Goal: Task Accomplishment & Management: Manage account settings

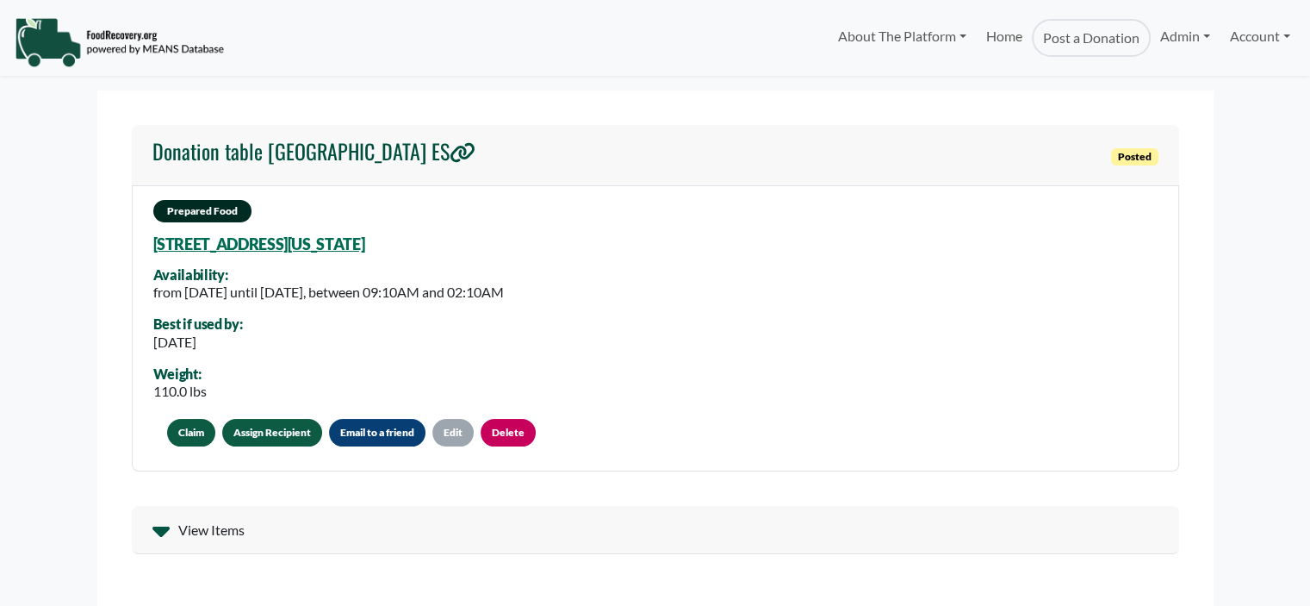
select select "Language Translate Widget"
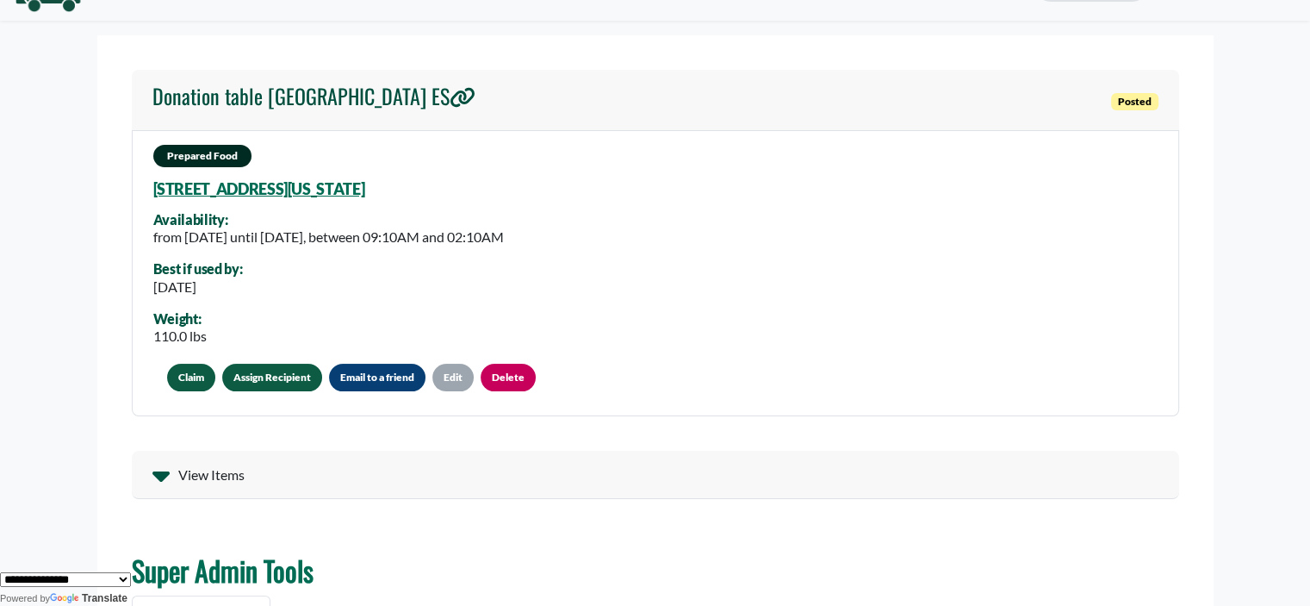
scroll to position [86, 0]
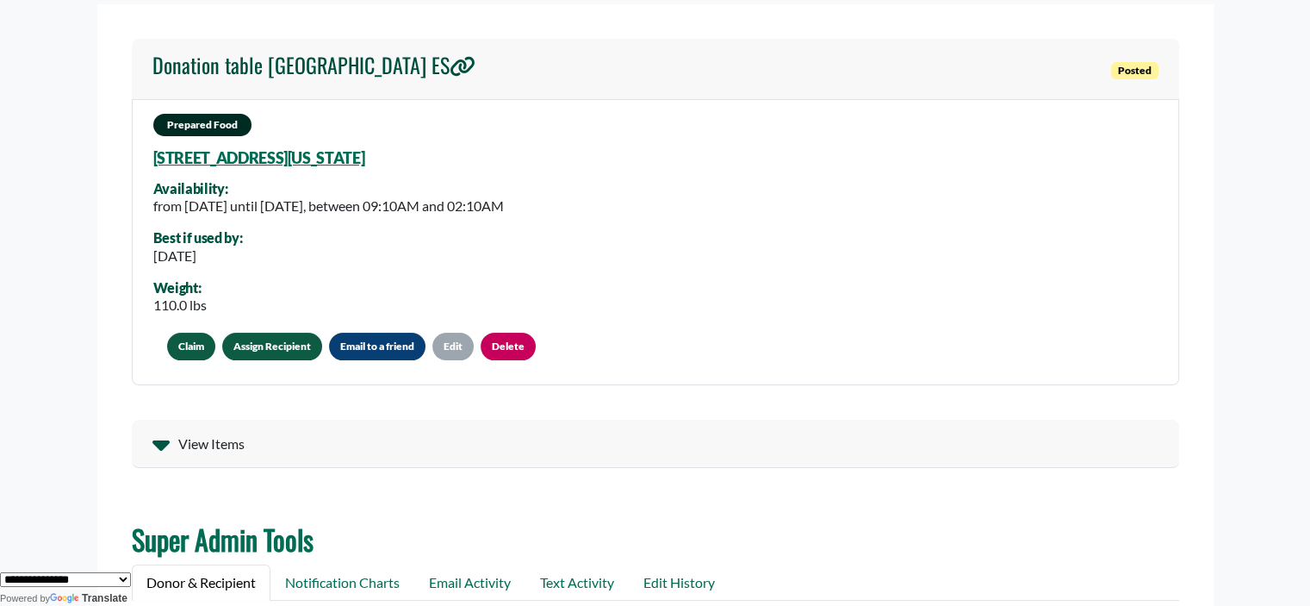
click at [248, 340] on link "Assign Recipient" at bounding box center [272, 346] width 100 height 28
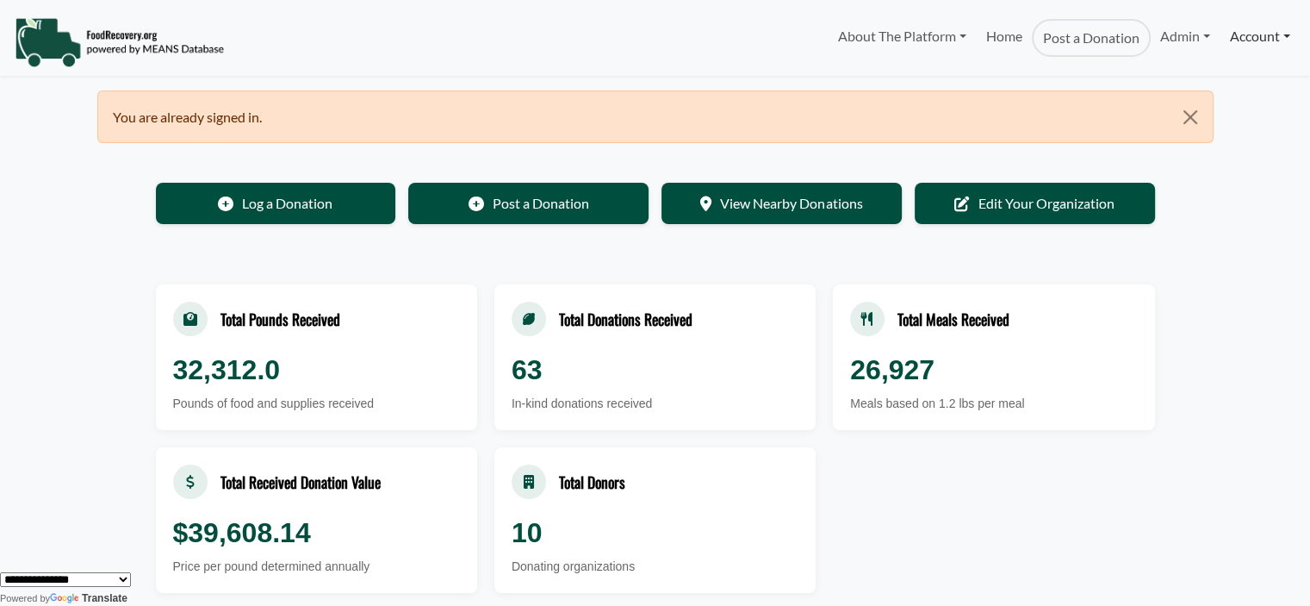
click at [1237, 30] on link "Account" at bounding box center [1259, 36] width 79 height 34
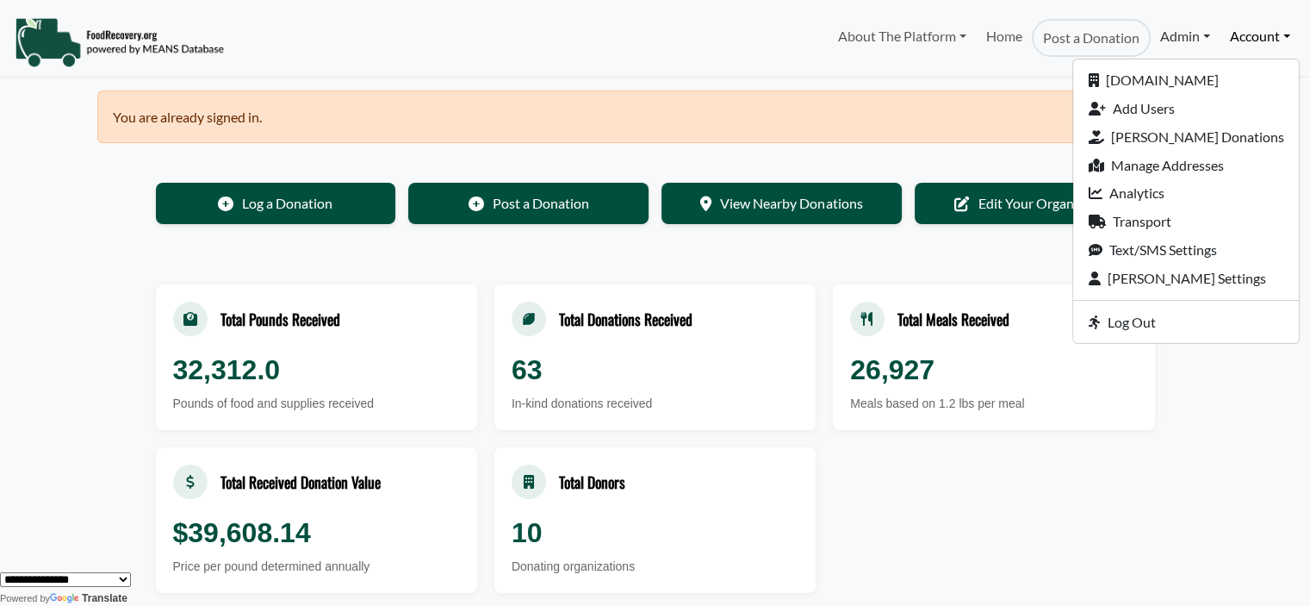
click at [1177, 40] on link "Admin" at bounding box center [1185, 36] width 69 height 34
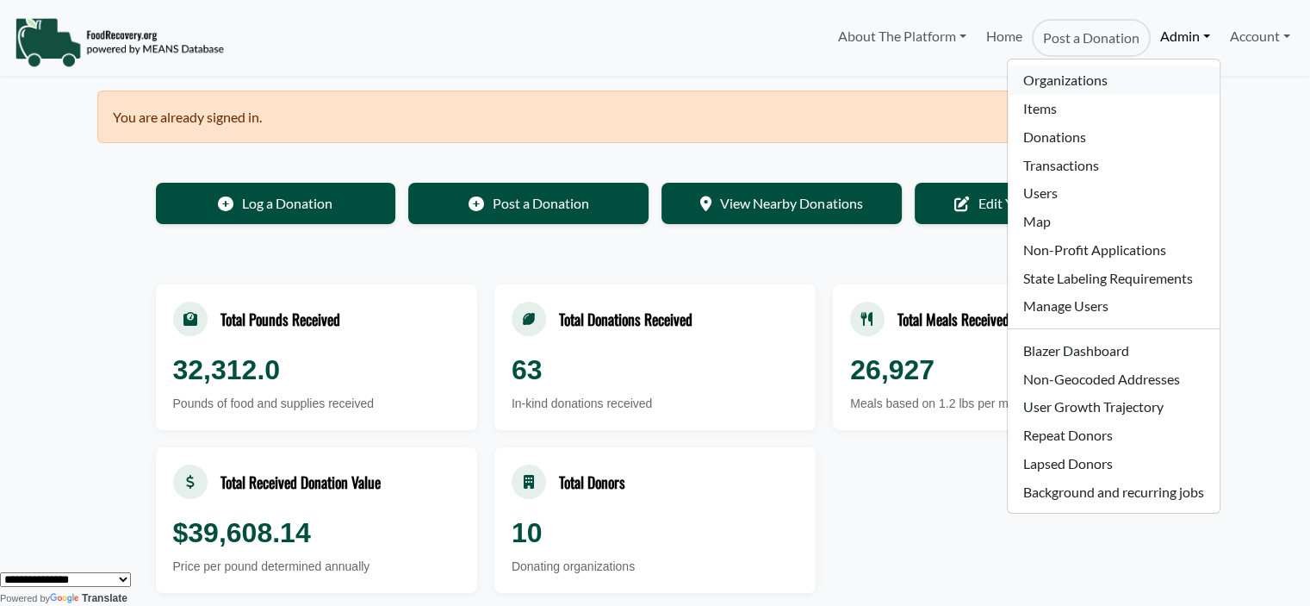
click at [1079, 82] on link "Organizations" at bounding box center [1113, 80] width 211 height 28
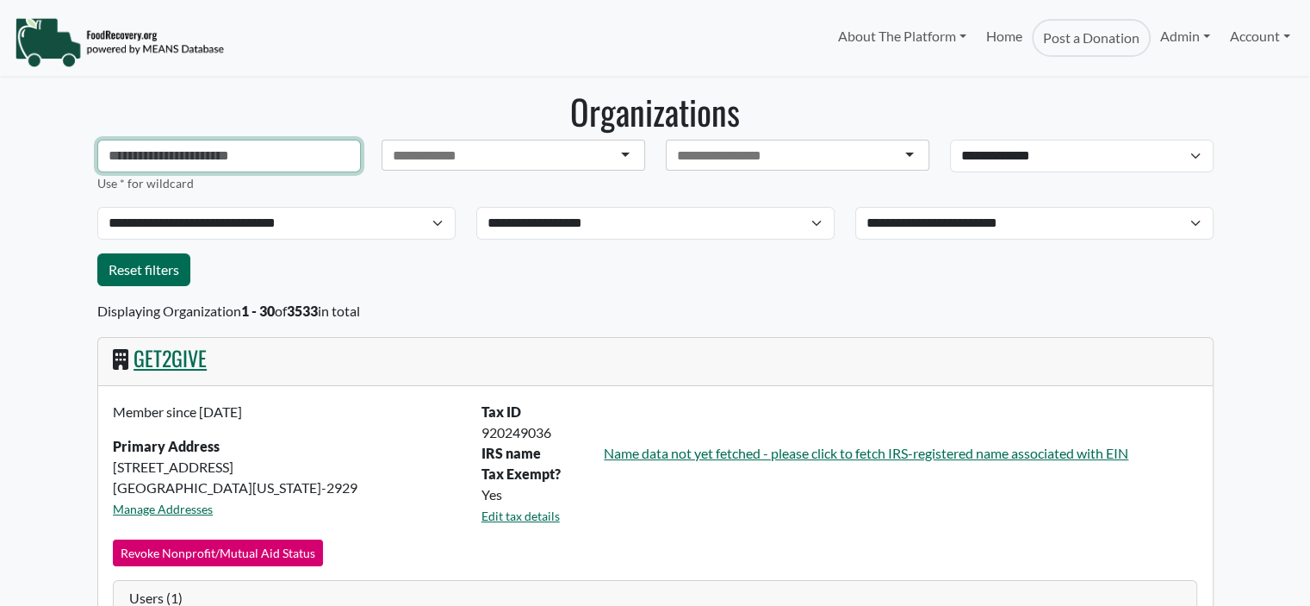
click at [176, 143] on input "text" at bounding box center [229, 156] width 264 height 33
type input "**********"
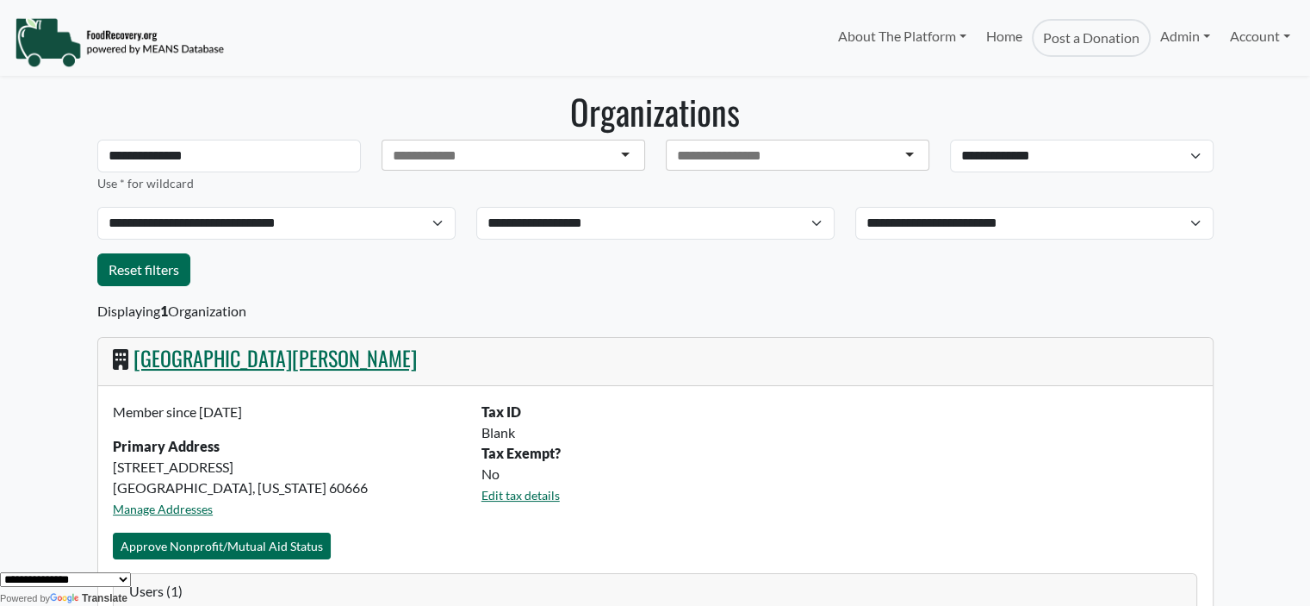
click at [295, 360] on link "Chicago O'Hare International Airport" at bounding box center [275, 357] width 283 height 31
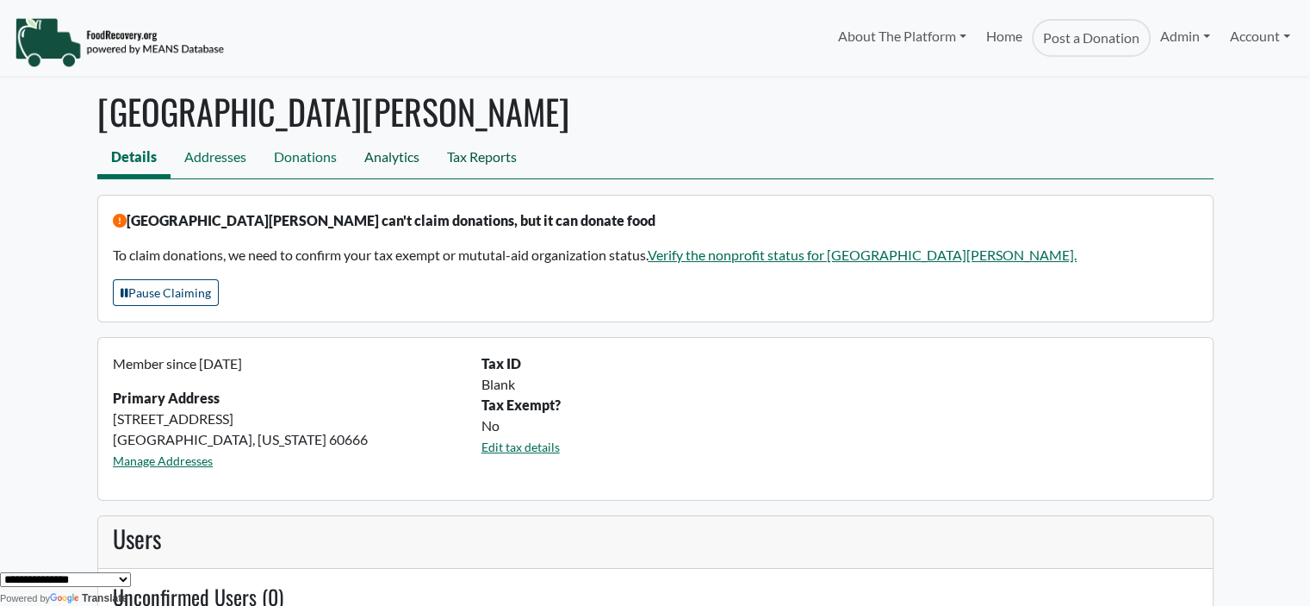
drag, startPoint x: 388, startPoint y: 158, endPoint x: 437, endPoint y: 177, distance: 52.1
click at [390, 156] on link "Analytics" at bounding box center [392, 159] width 83 height 39
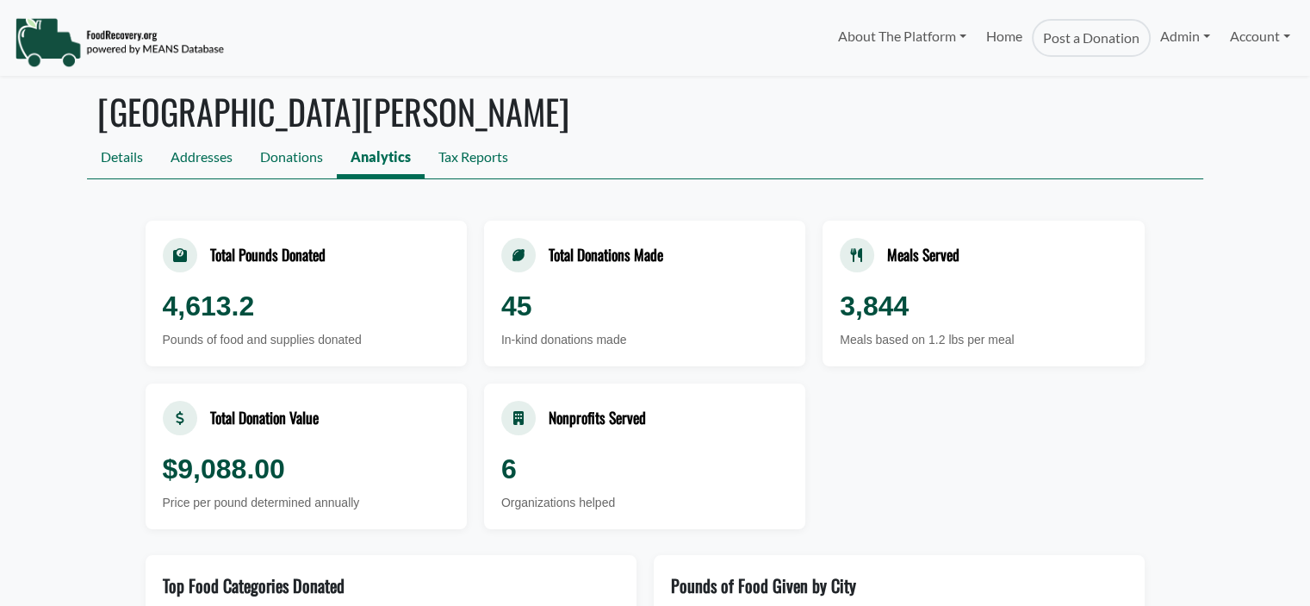
select select "Language Translate Widget"
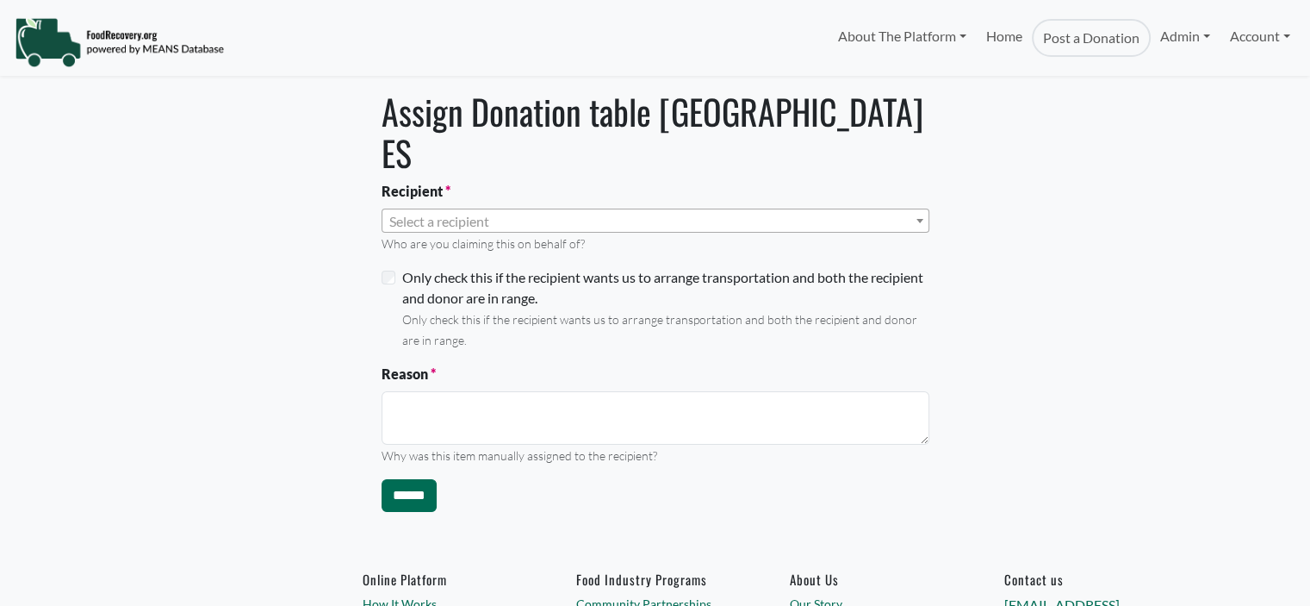
click at [482, 213] on span "Select a recipient" at bounding box center [439, 221] width 100 height 16
select select "Language Translate Widget"
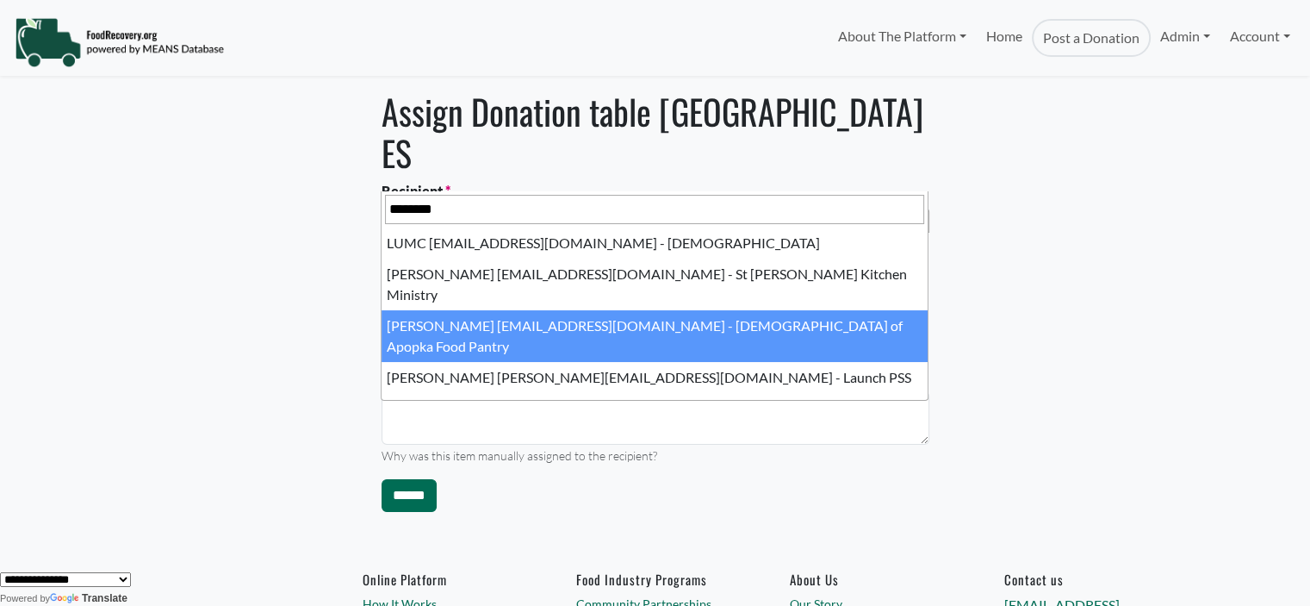
type input "********"
select select "****"
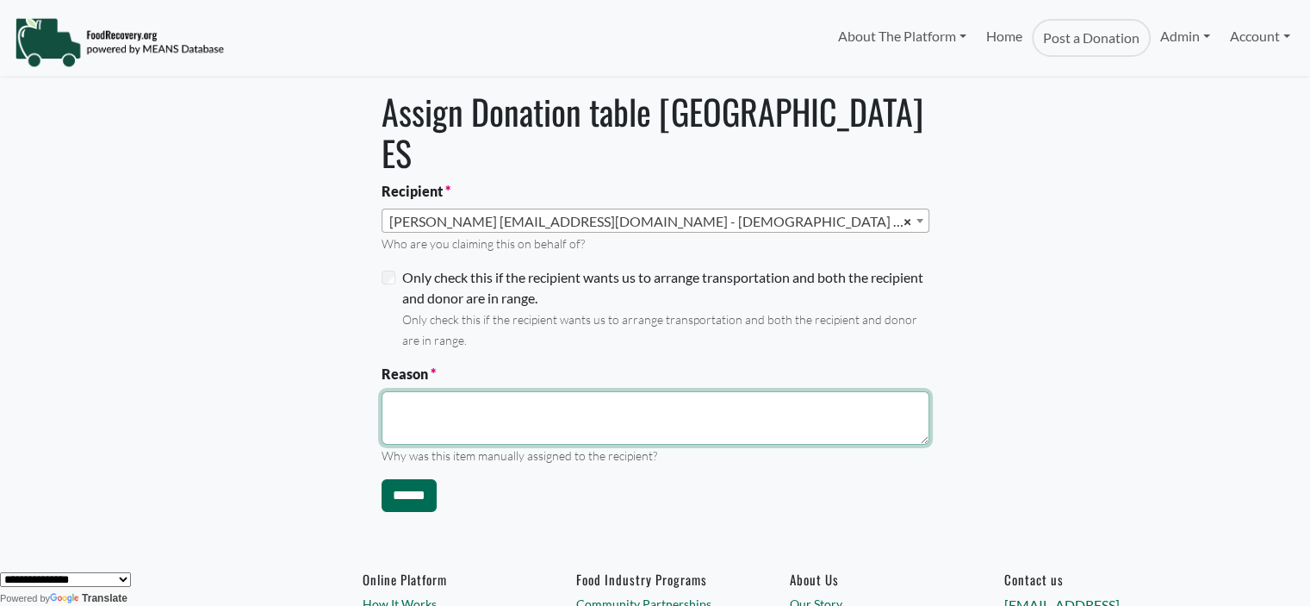
click at [409, 391] on textarea "Reason" at bounding box center [656, 417] width 548 height 53
type textarea "**********"
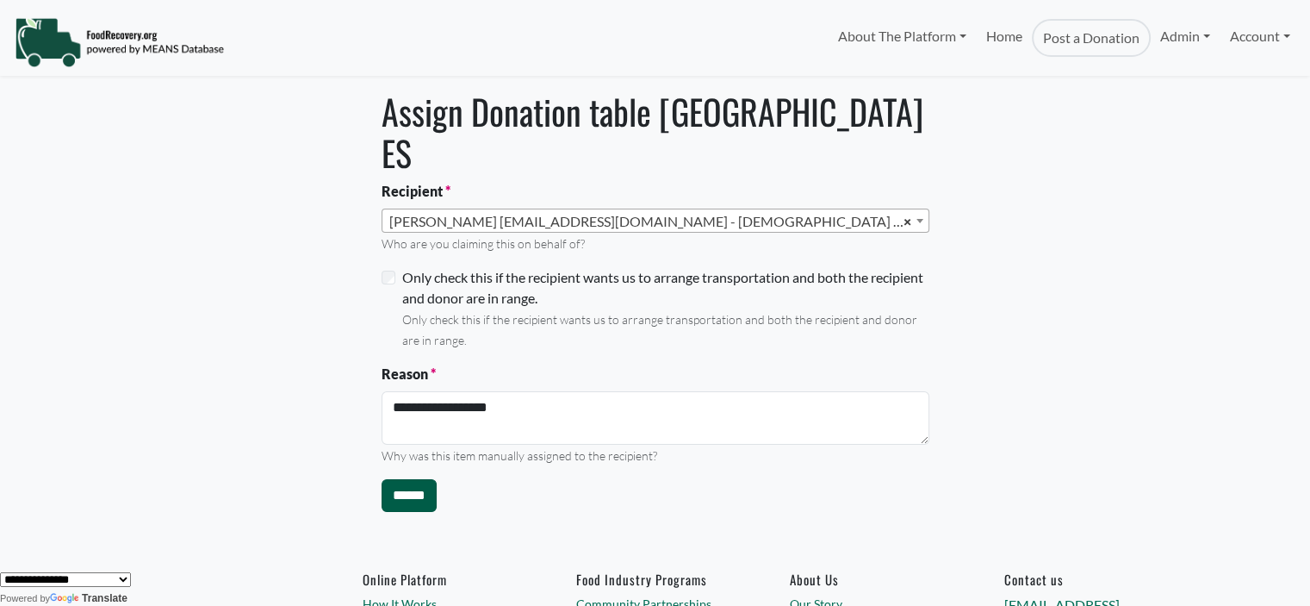
click at [401, 479] on input "******" at bounding box center [409, 495] width 55 height 33
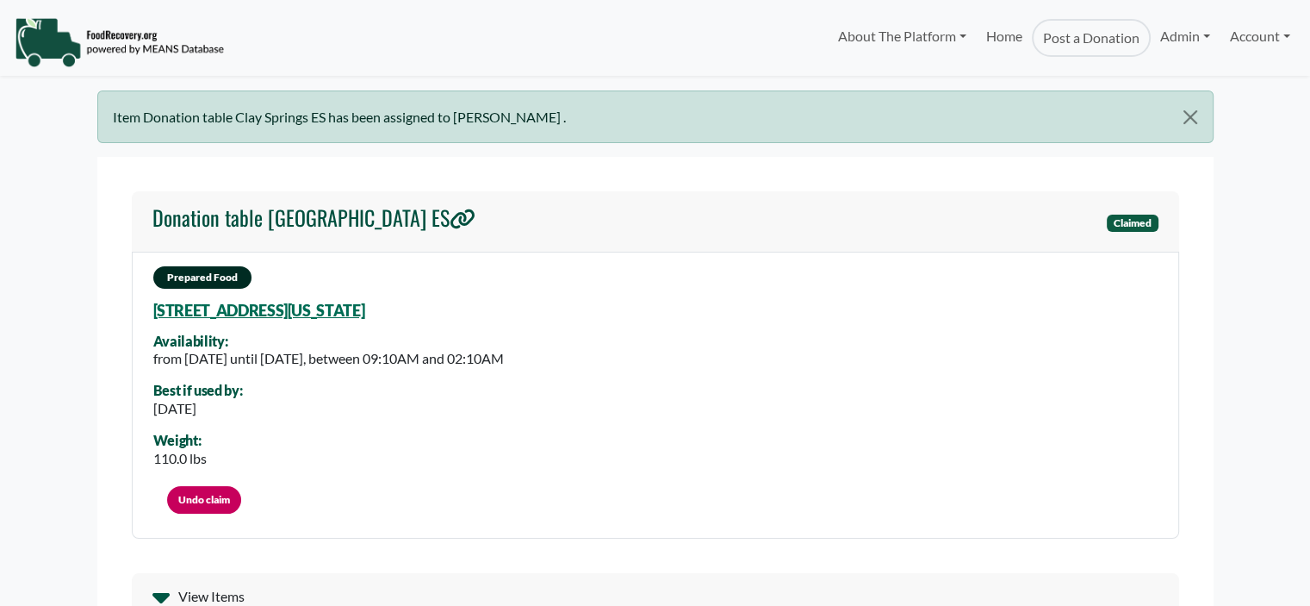
select select "Language Translate Widget"
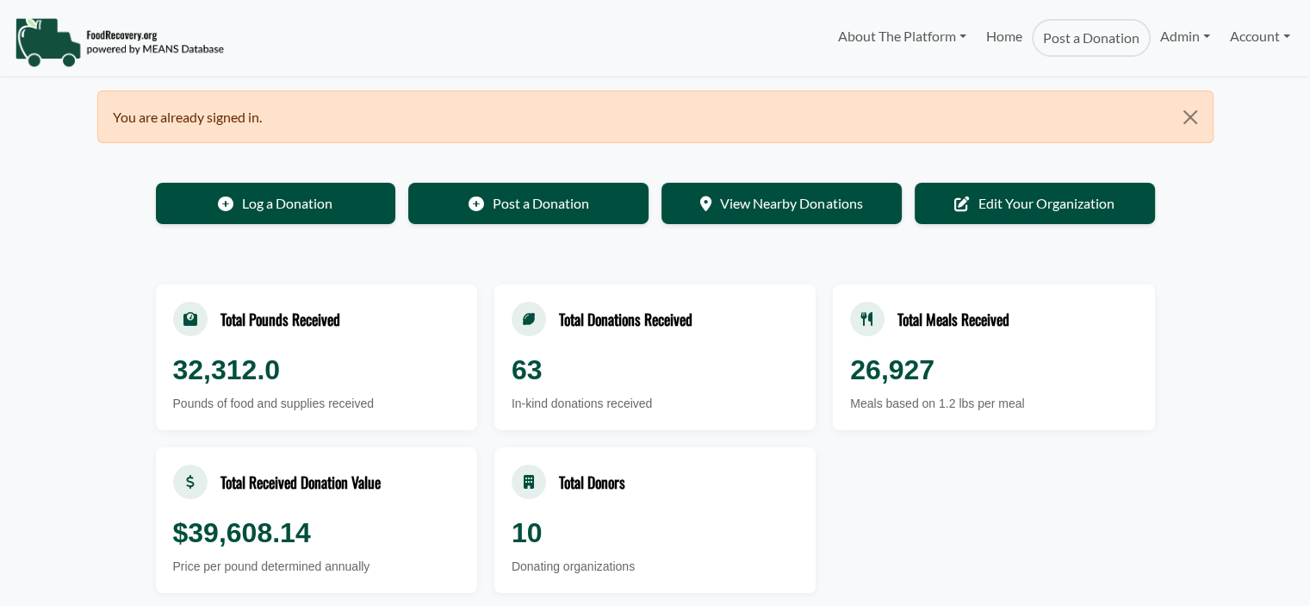
select select "Language Translate Widget"
click at [1170, 32] on link "Admin" at bounding box center [1185, 36] width 69 height 34
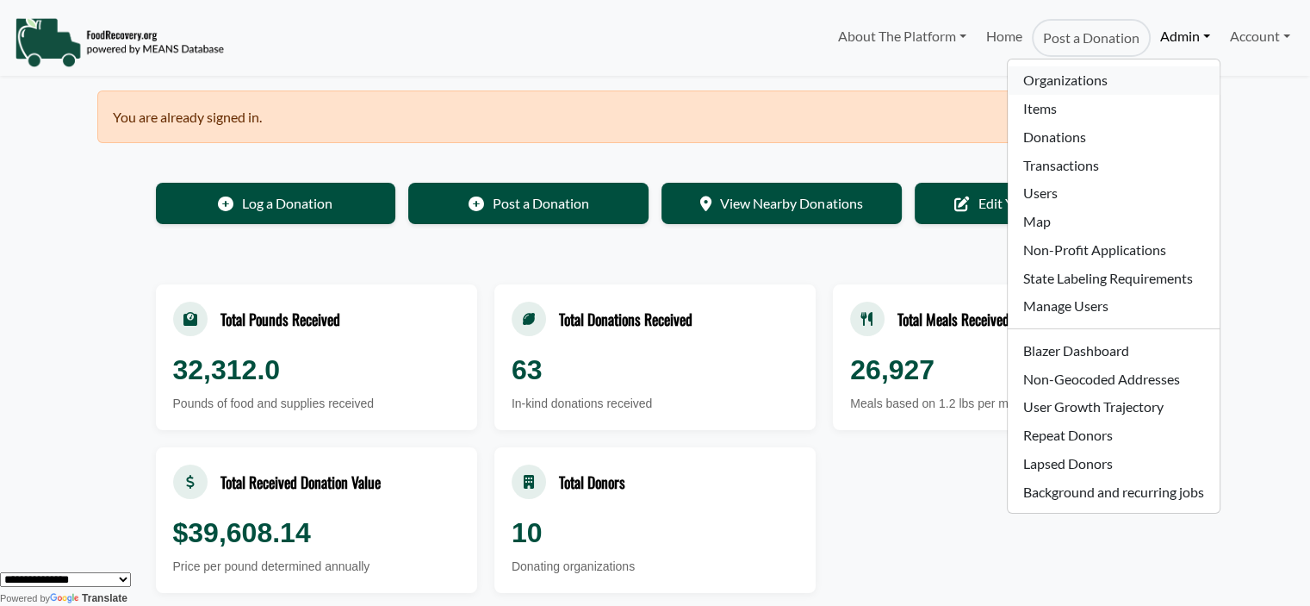
click at [1116, 78] on link "Organizations" at bounding box center [1113, 80] width 211 height 28
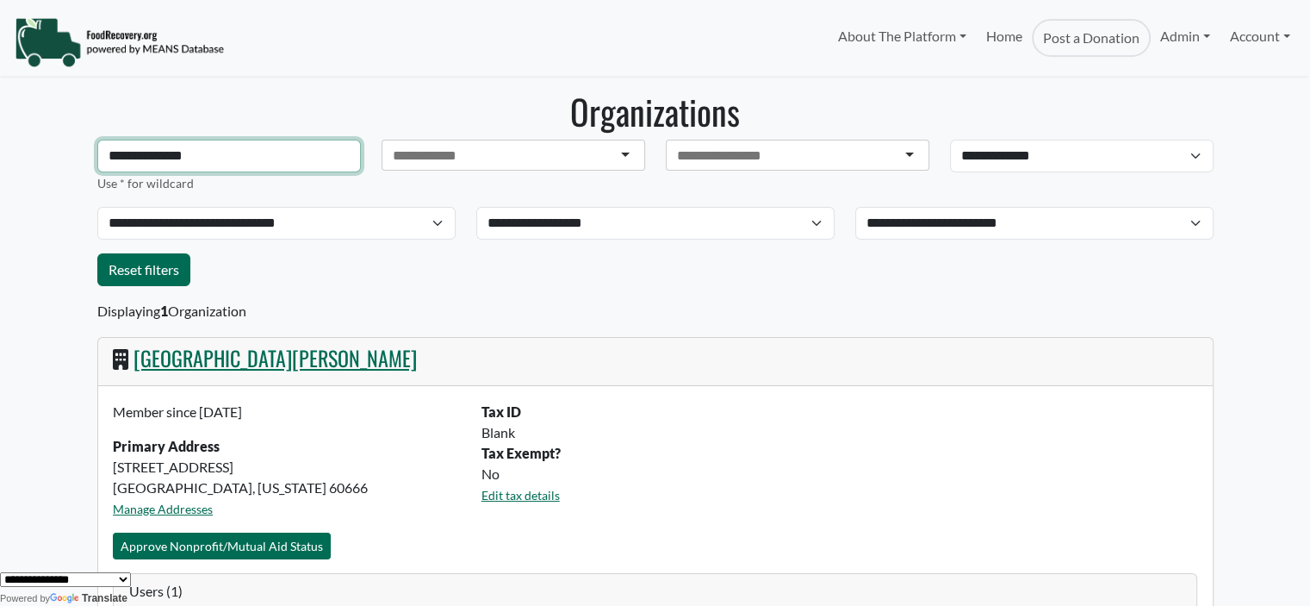
drag, startPoint x: 217, startPoint y: 159, endPoint x: -340, endPoint y: 110, distance: 559.4
click at [0, 110] on html "About The Platform How It Works FAQs Documentation Home Post a Donation Admin O…" at bounding box center [655, 303] width 1310 height 606
type input "**********"
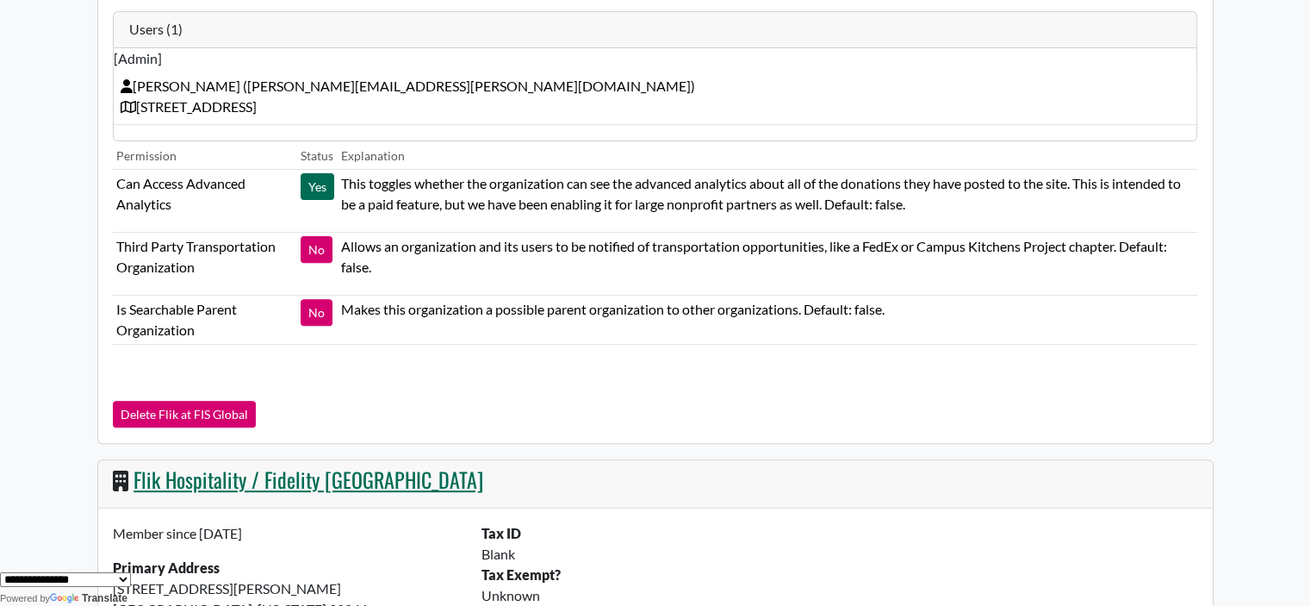
scroll to position [603, 0]
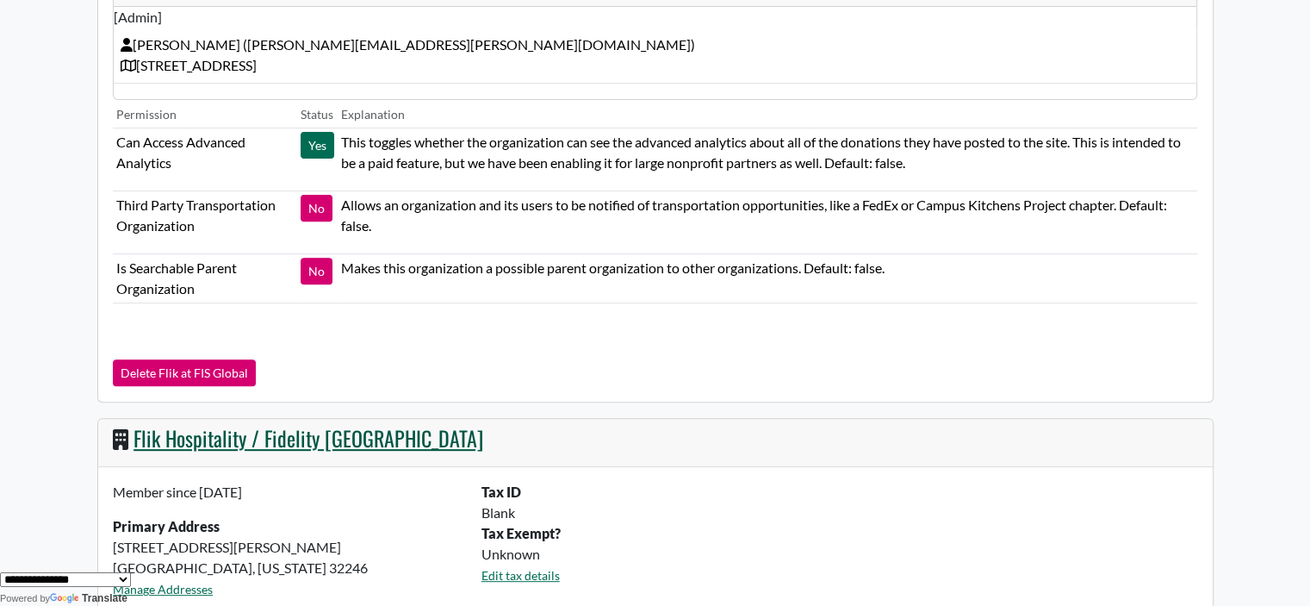
click at [171, 429] on link "Flik Hospitality / Fidelity Jacksonville" at bounding box center [309, 437] width 350 height 31
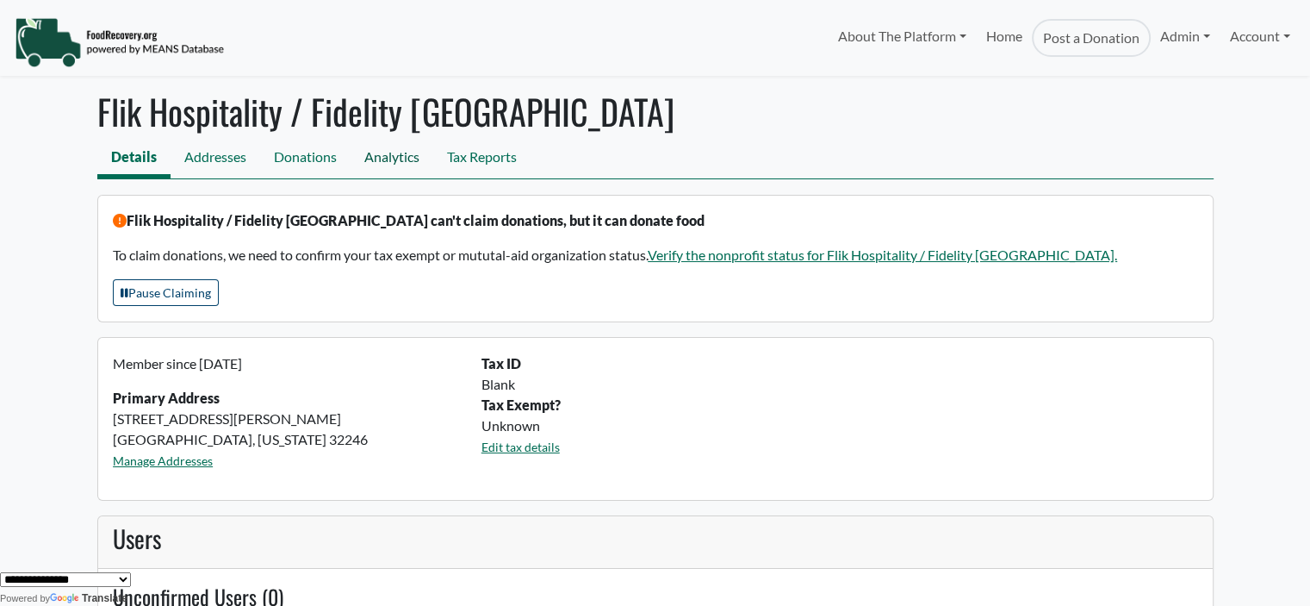
click at [403, 161] on link "Analytics" at bounding box center [392, 159] width 83 height 39
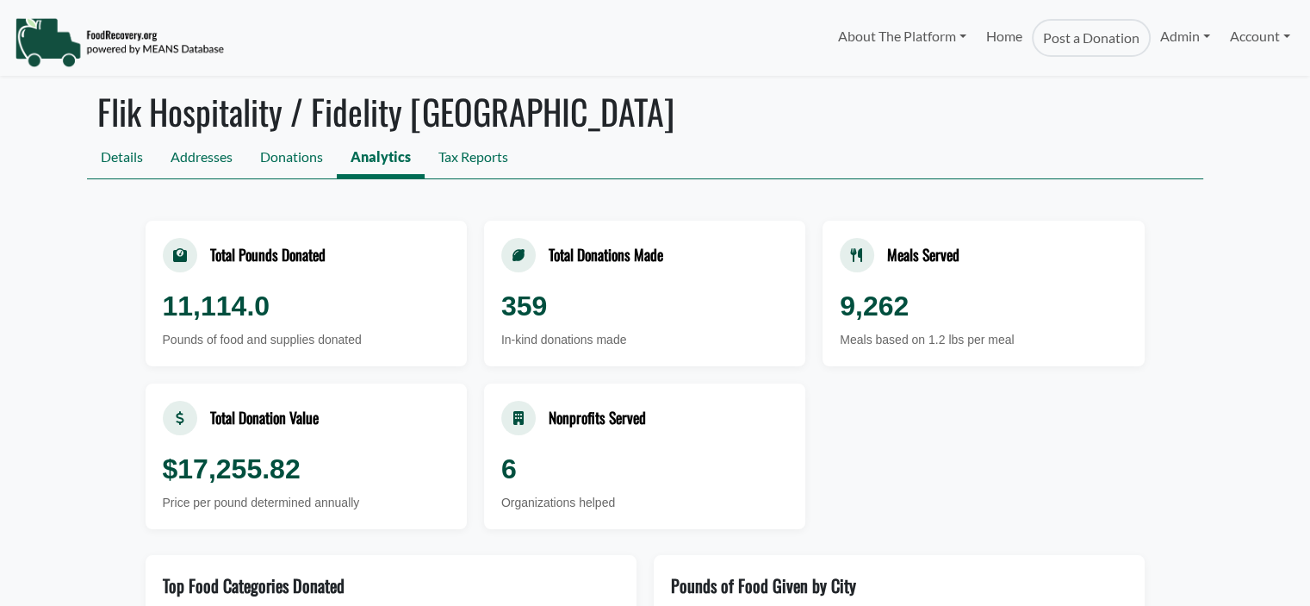
select select "Language Translate Widget"
click at [1175, 38] on link "Admin" at bounding box center [1185, 36] width 69 height 34
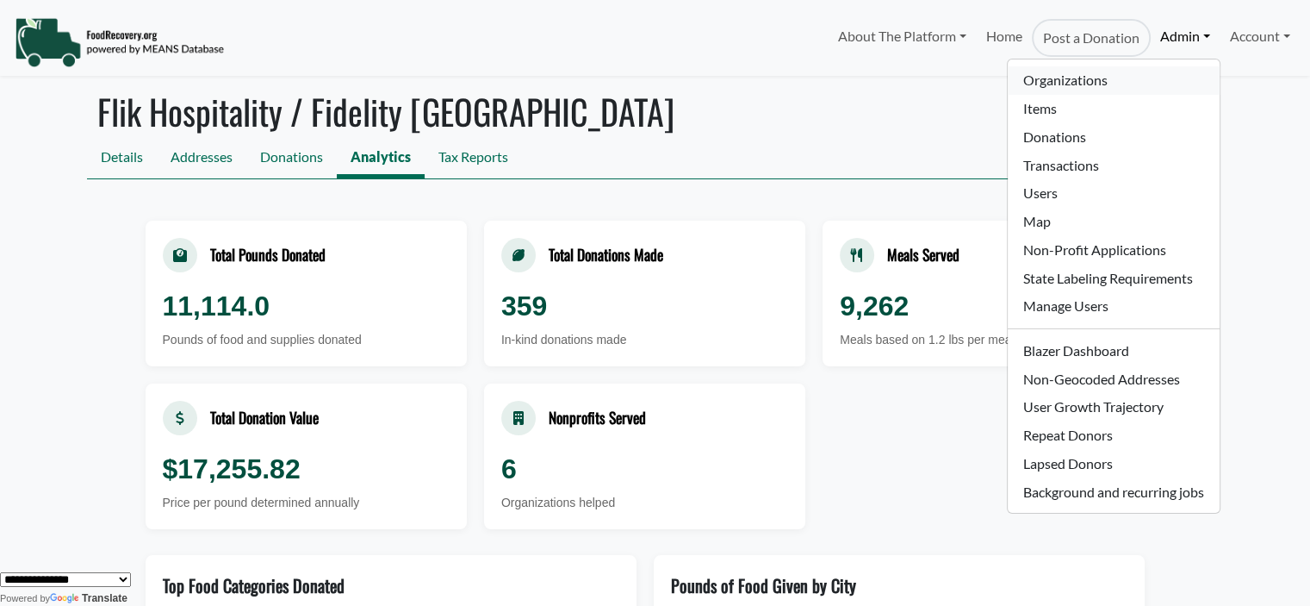
click at [1097, 86] on link "Organizations" at bounding box center [1113, 80] width 211 height 28
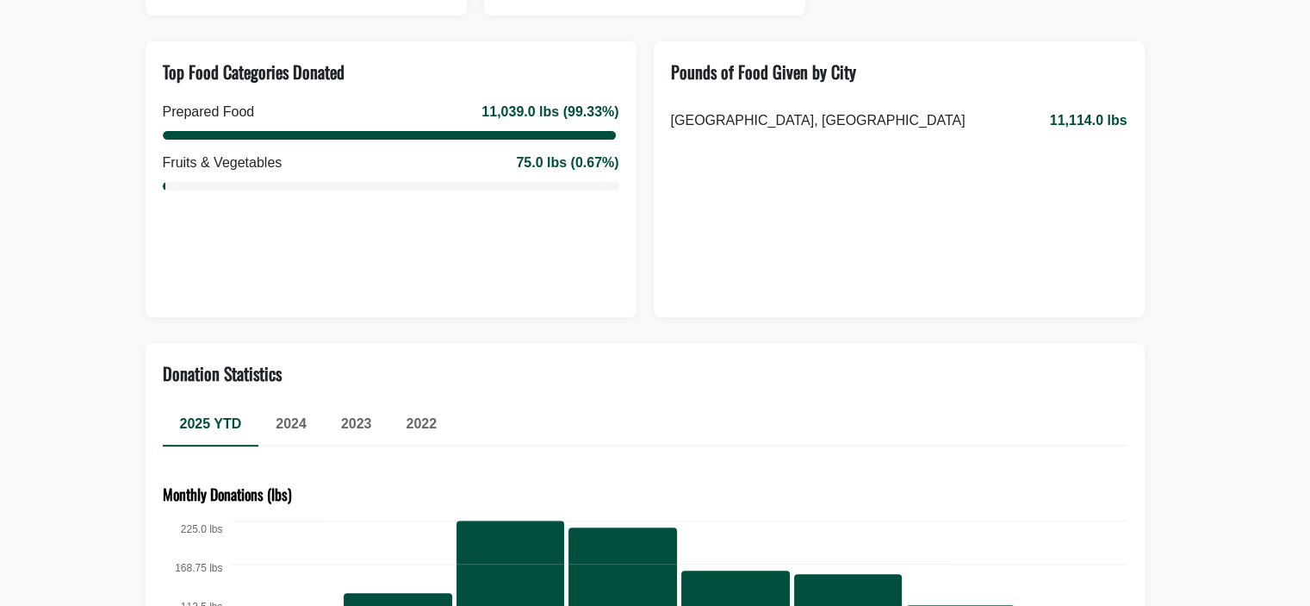
scroll to position [519, 0]
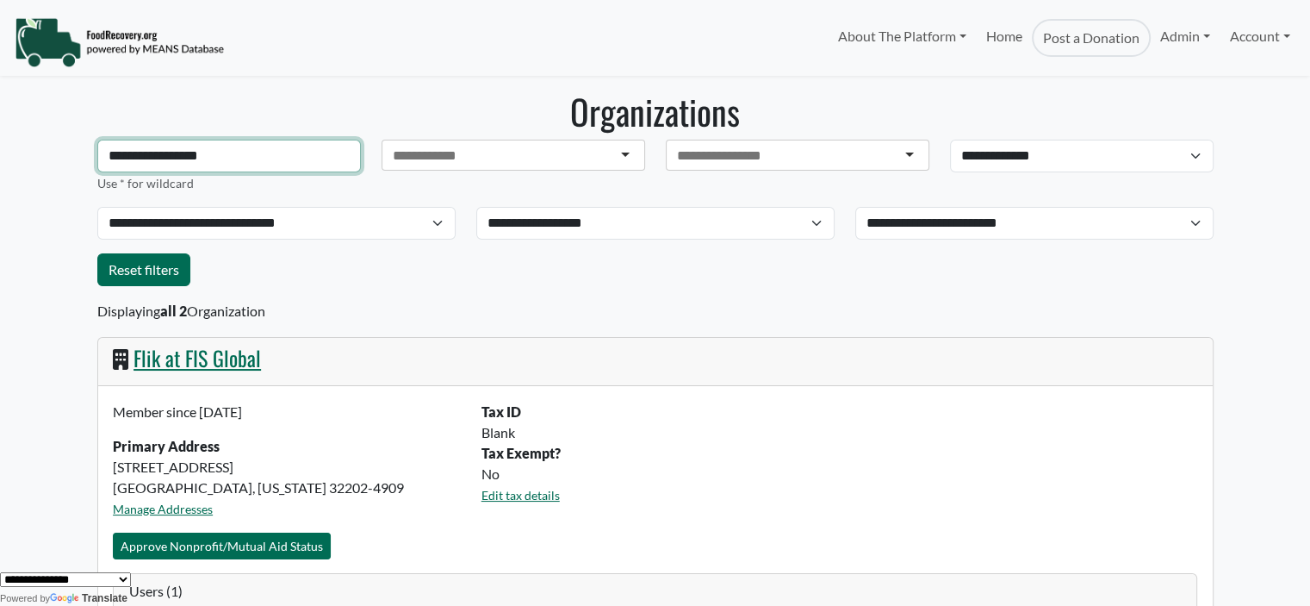
drag, startPoint x: 180, startPoint y: 154, endPoint x: -202, endPoint y: 164, distance: 382.5
click at [0, 164] on html "About The Platform How It Works FAQs Documentation Home Post a Donation Admin O…" at bounding box center [655, 303] width 1310 height 606
type input "*******"
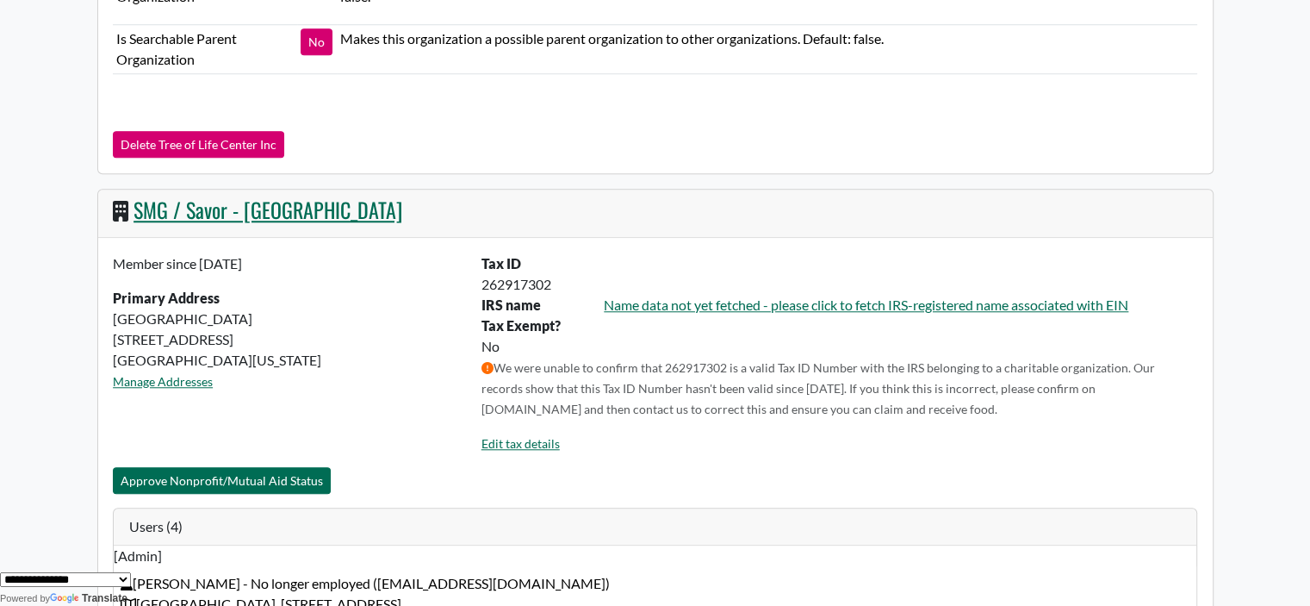
scroll to position [1546, 0]
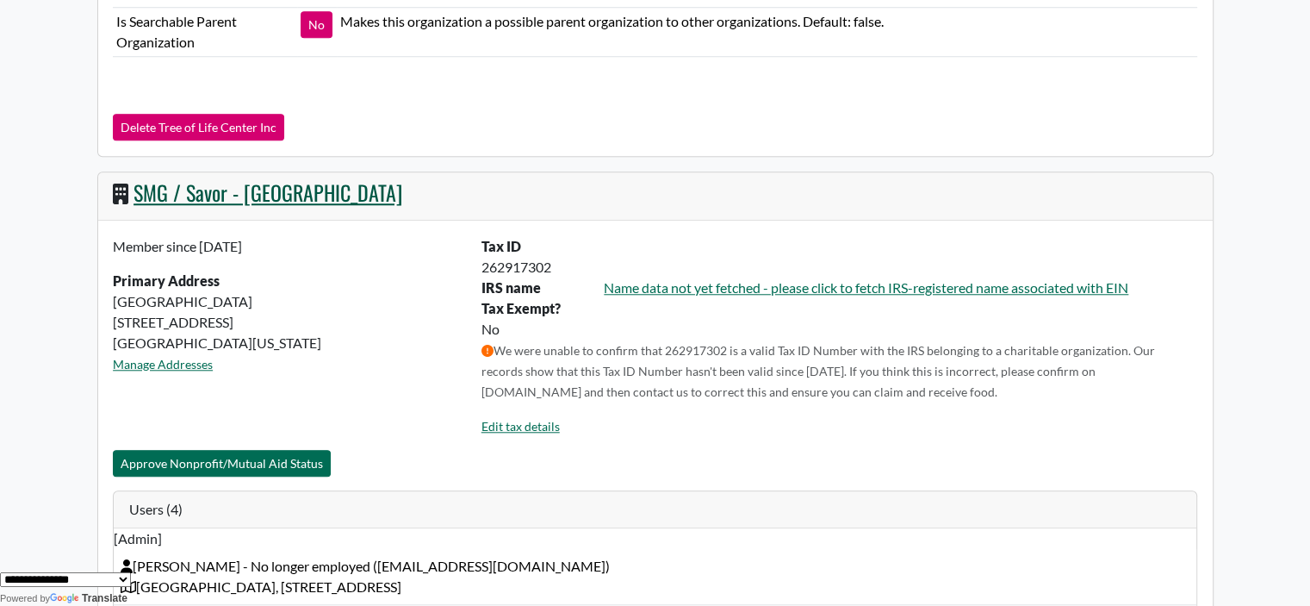
click at [238, 184] on link "SMG / Savor - [GEOGRAPHIC_DATA]" at bounding box center [268, 192] width 269 height 31
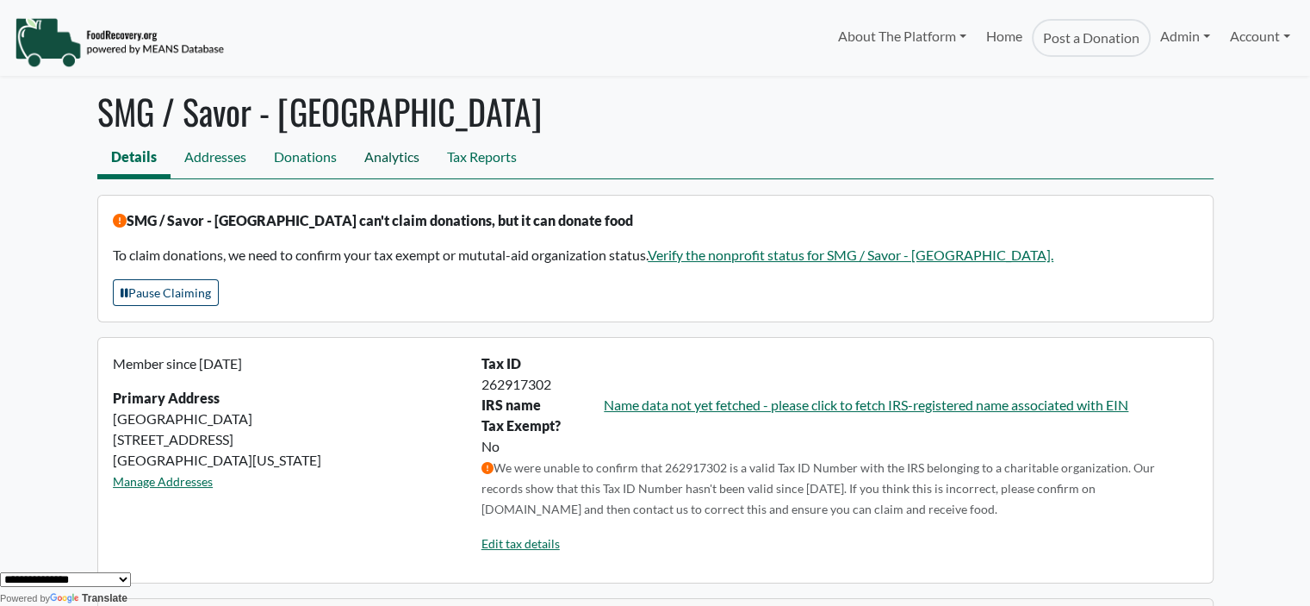
click at [394, 147] on link "Analytics" at bounding box center [392, 159] width 83 height 39
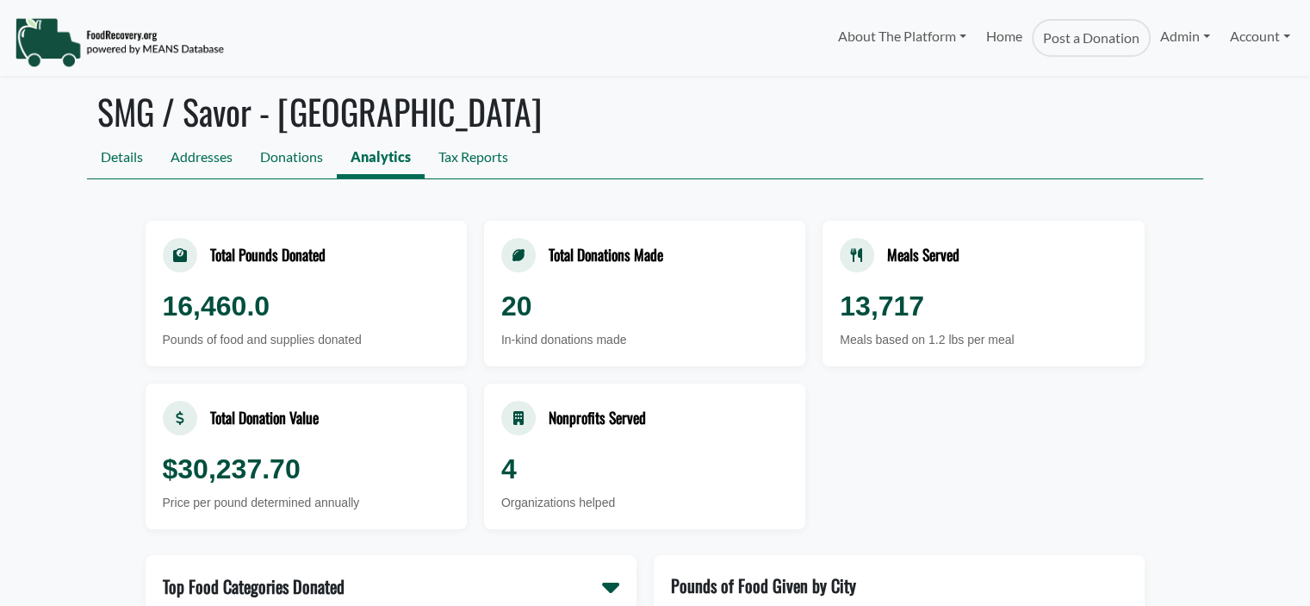
select select "Language Translate Widget"
click at [1164, 36] on link "Admin" at bounding box center [1185, 36] width 69 height 34
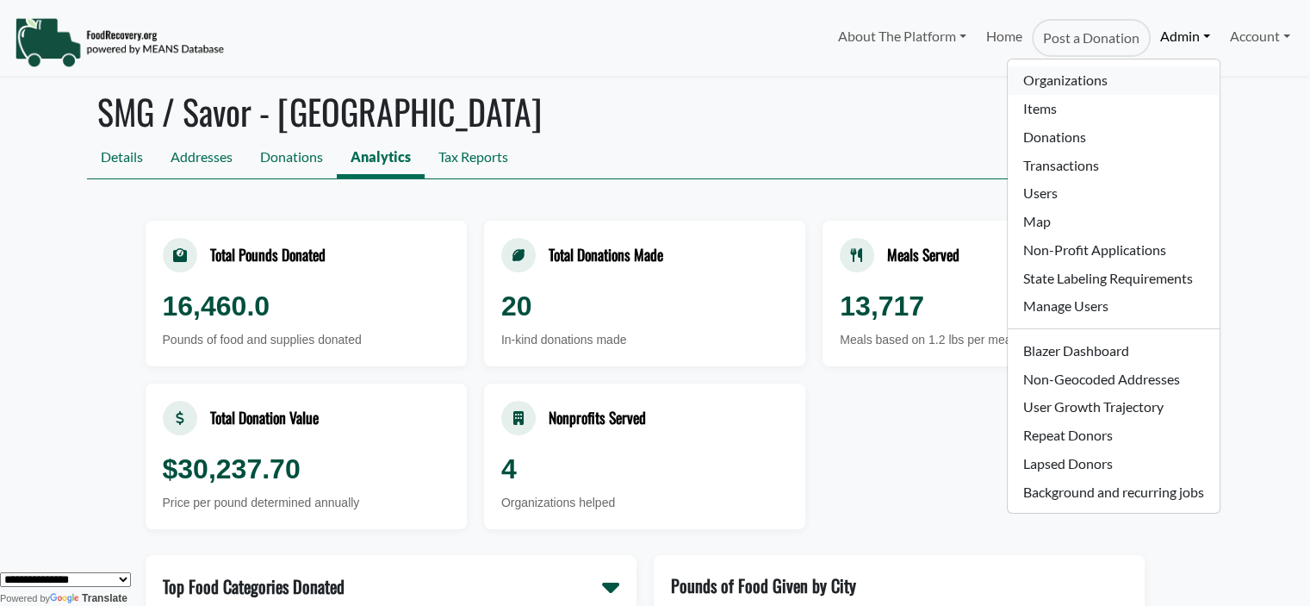
click at [1123, 75] on link "Organizations" at bounding box center [1113, 80] width 211 height 28
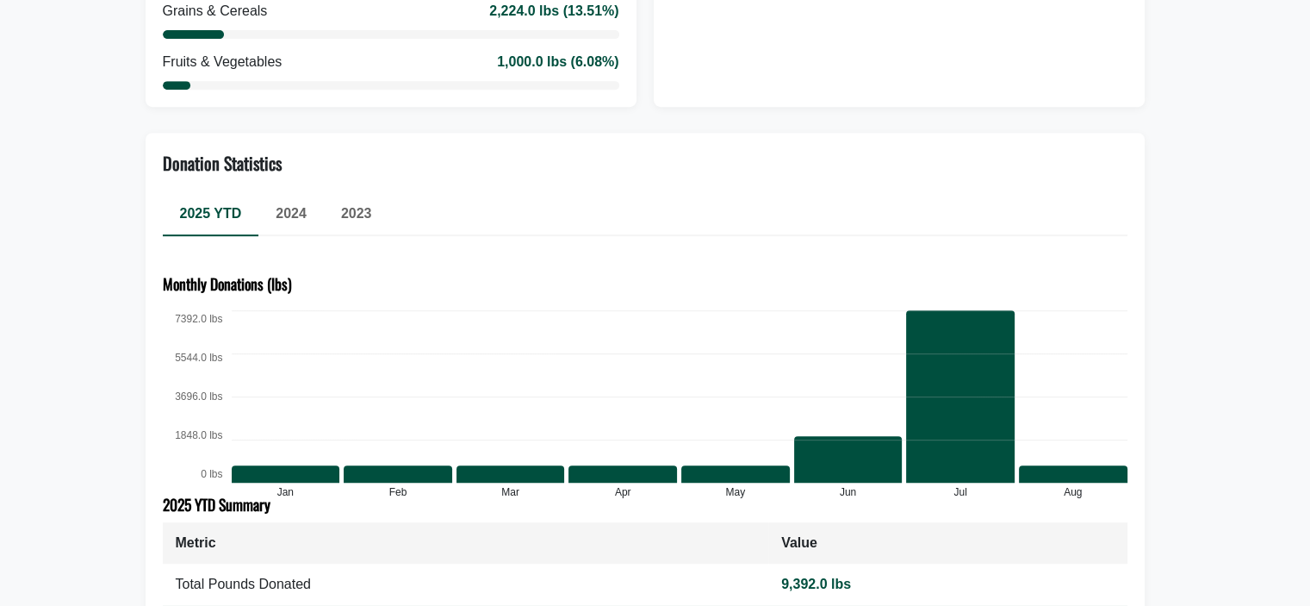
scroll to position [773, 0]
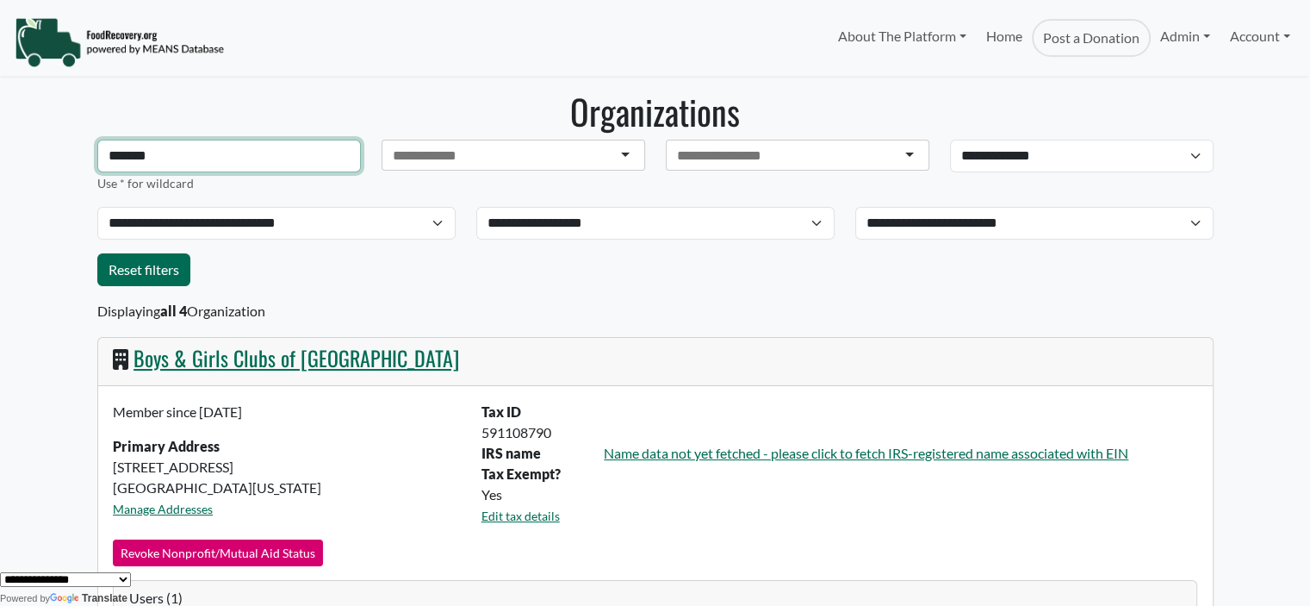
drag, startPoint x: 217, startPoint y: 157, endPoint x: -209, endPoint y: 130, distance: 427.2
click at [0, 130] on html "About The Platform How It Works FAQs Documentation Home Post a Donation Admin O…" at bounding box center [655, 303] width 1310 height 606
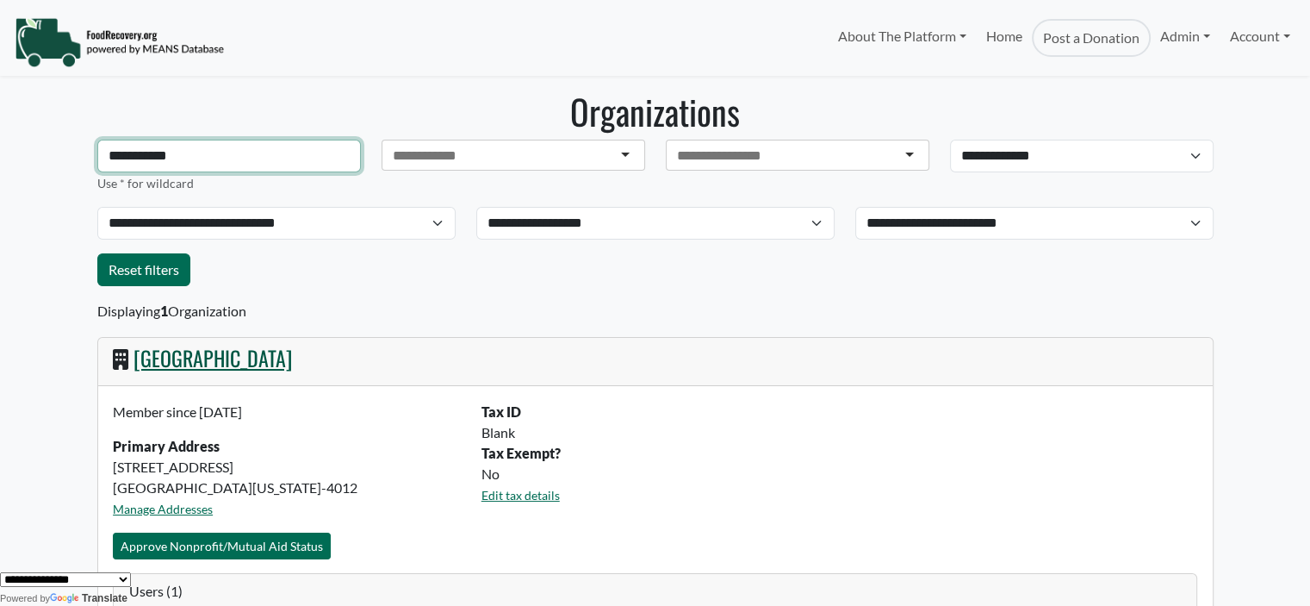
type input "**********"
click at [268, 360] on div "Four Seasons Resort Orlando" at bounding box center [655, 362] width 1115 height 48
click at [292, 357] on link "[GEOGRAPHIC_DATA]" at bounding box center [213, 357] width 158 height 31
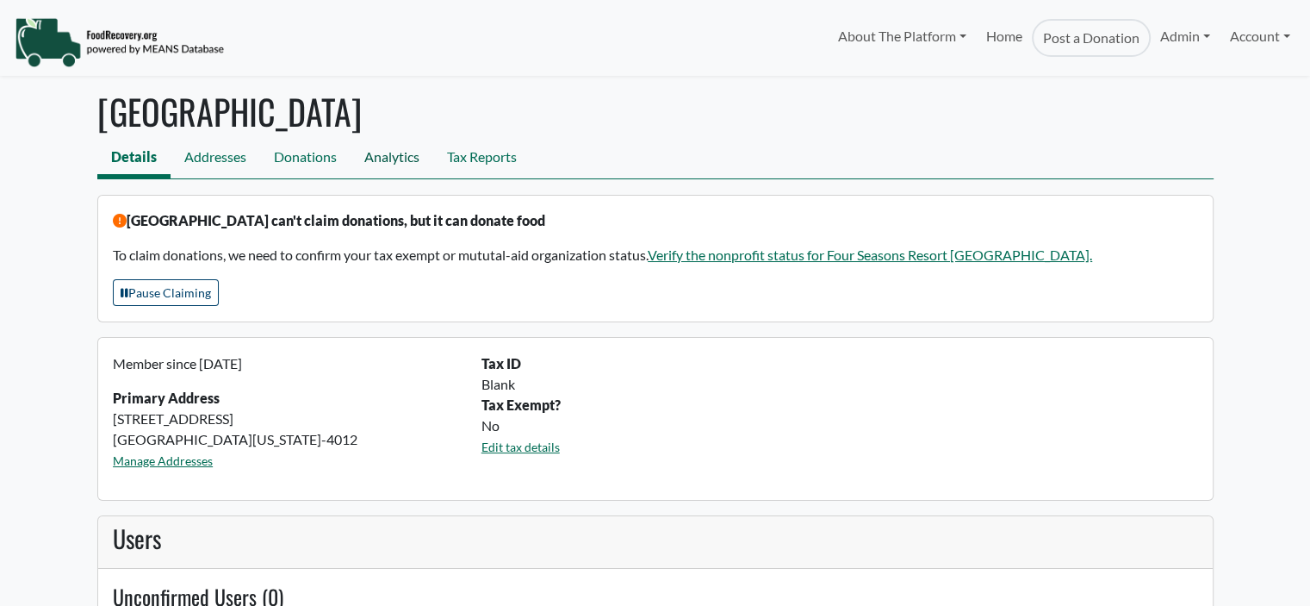
select select "Language Translate Widget"
click at [407, 161] on link "Analytics" at bounding box center [392, 159] width 83 height 39
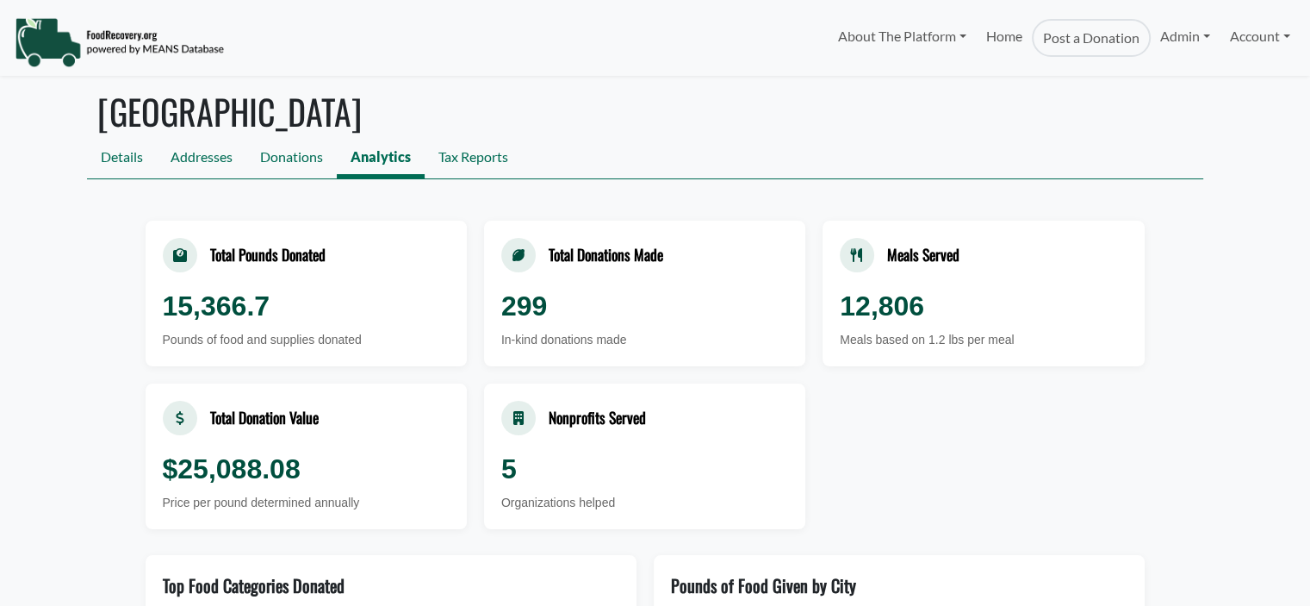
select select "Language Translate Widget"
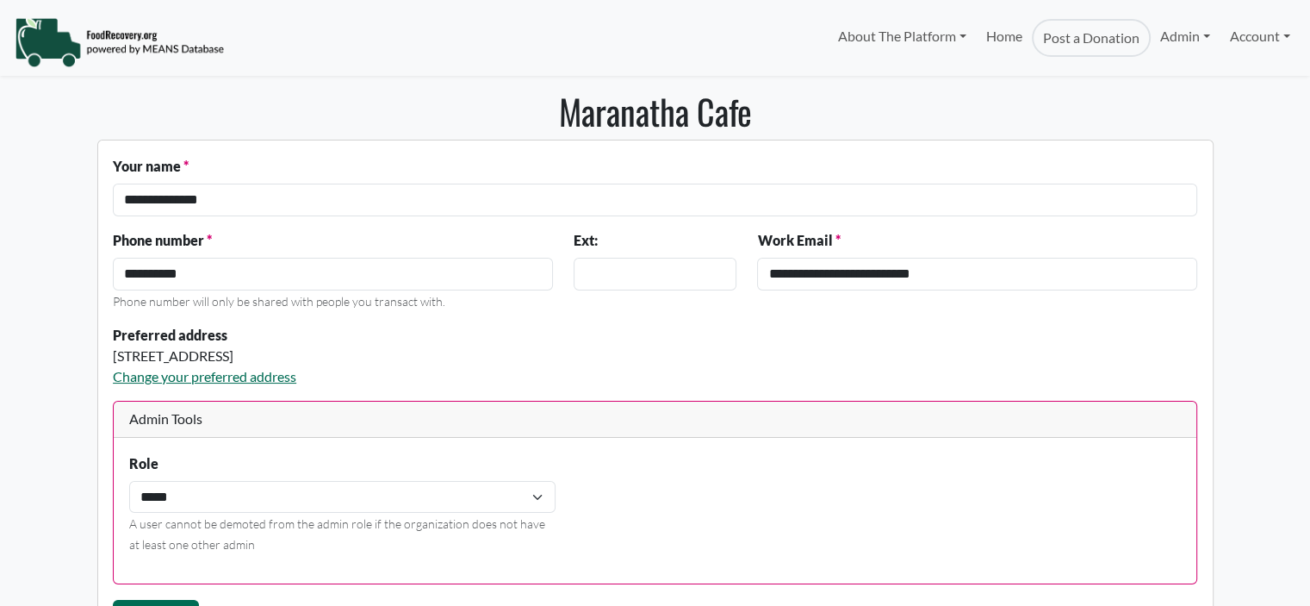
select select "Language Translate Widget"
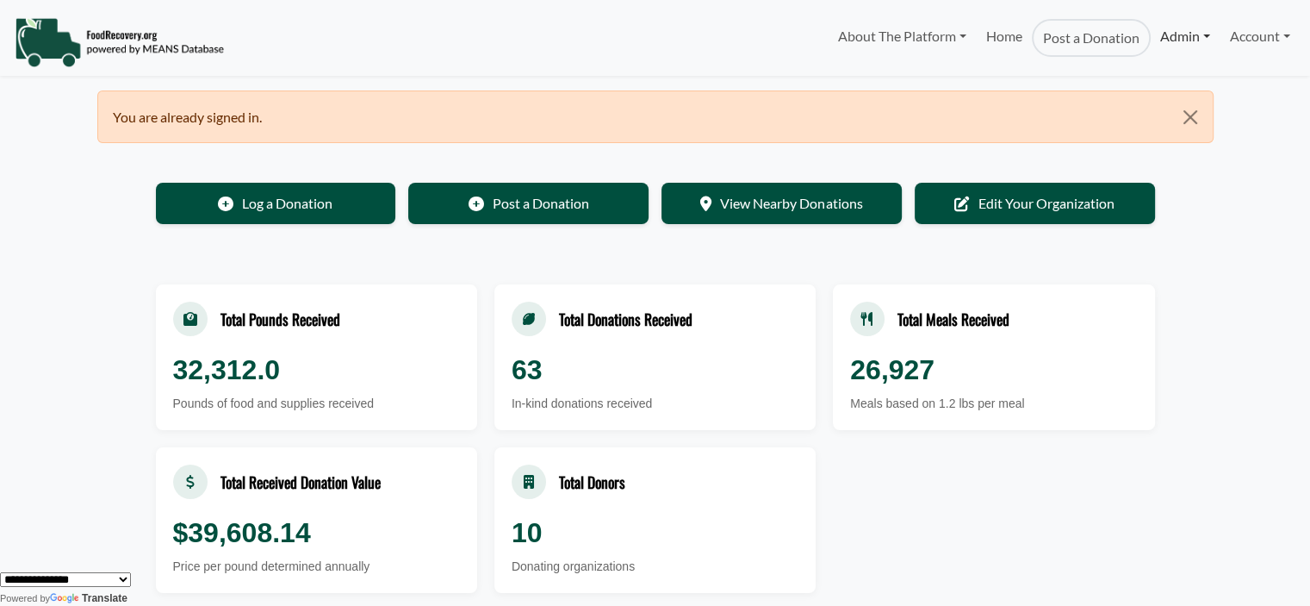
click at [1168, 31] on link "Admin" at bounding box center [1185, 36] width 69 height 34
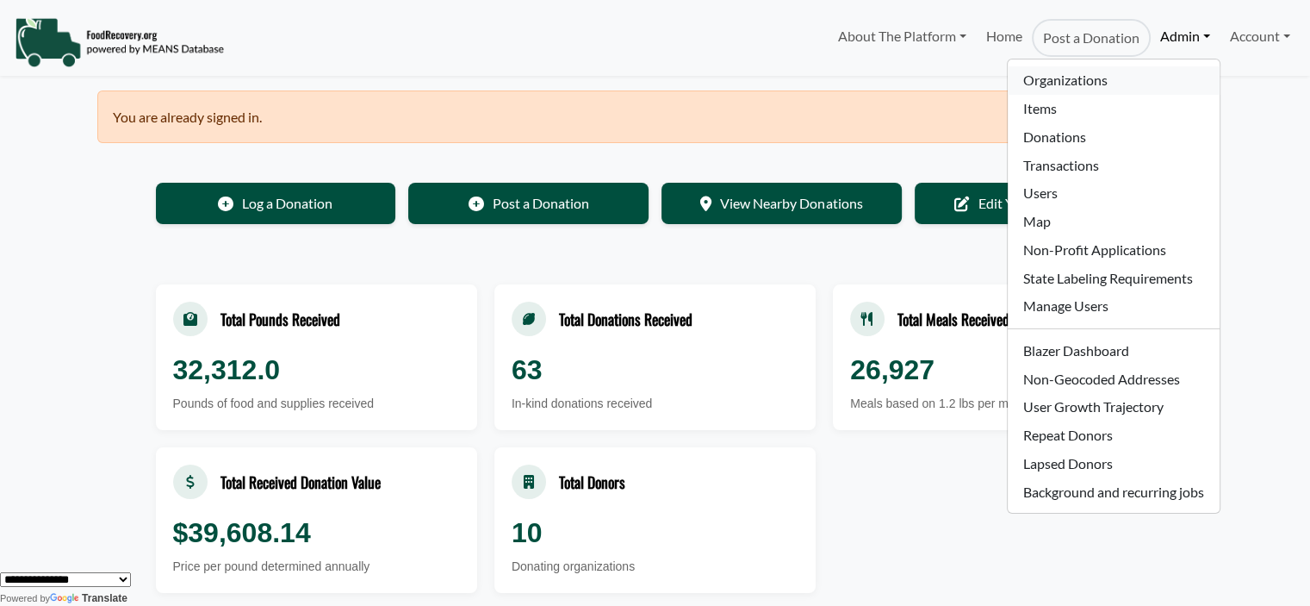
click at [1055, 85] on link "Organizations" at bounding box center [1113, 80] width 211 height 28
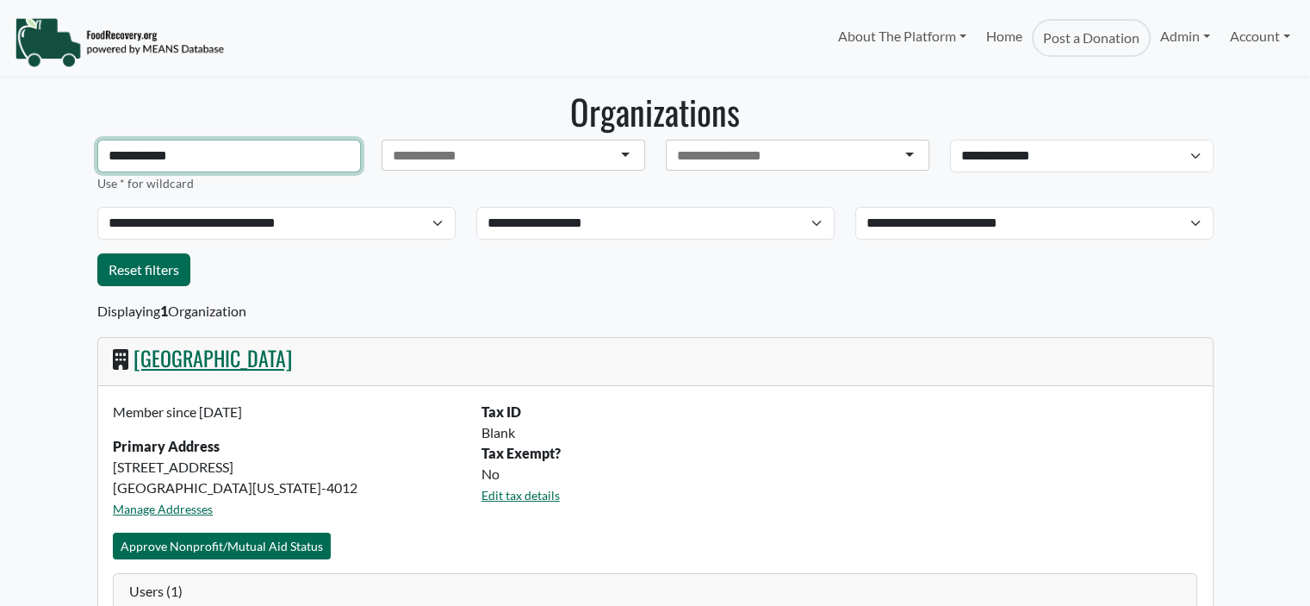
drag, startPoint x: 205, startPoint y: 158, endPoint x: -123, endPoint y: 160, distance: 328.2
click at [0, 160] on html "About The Platform How It Works FAQs Documentation Home Post a Donation Admin O…" at bounding box center [655, 303] width 1310 height 606
select select "Language Translate Widget"
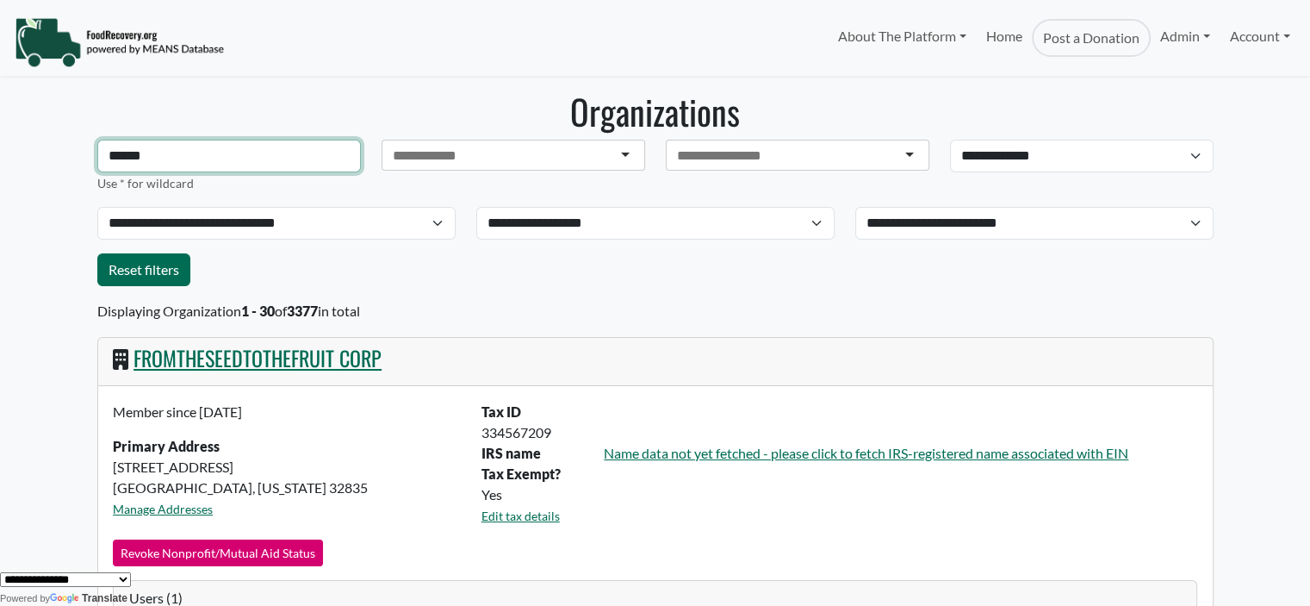
type input "******"
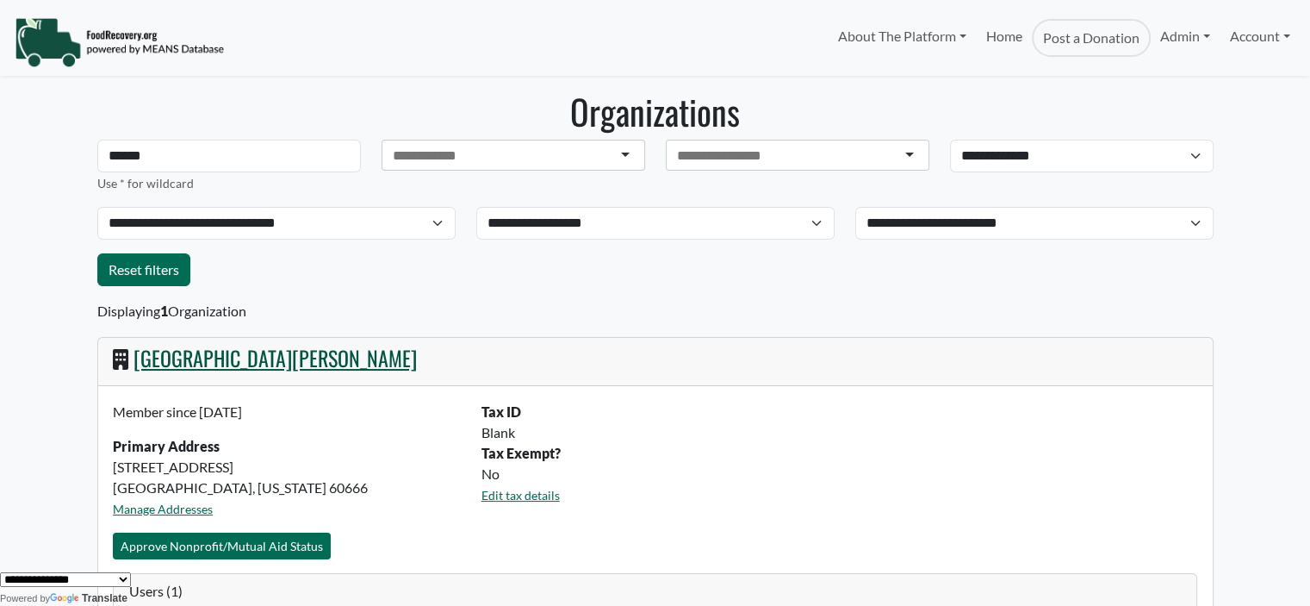
click at [209, 356] on link "[GEOGRAPHIC_DATA][PERSON_NAME]" at bounding box center [275, 357] width 283 height 31
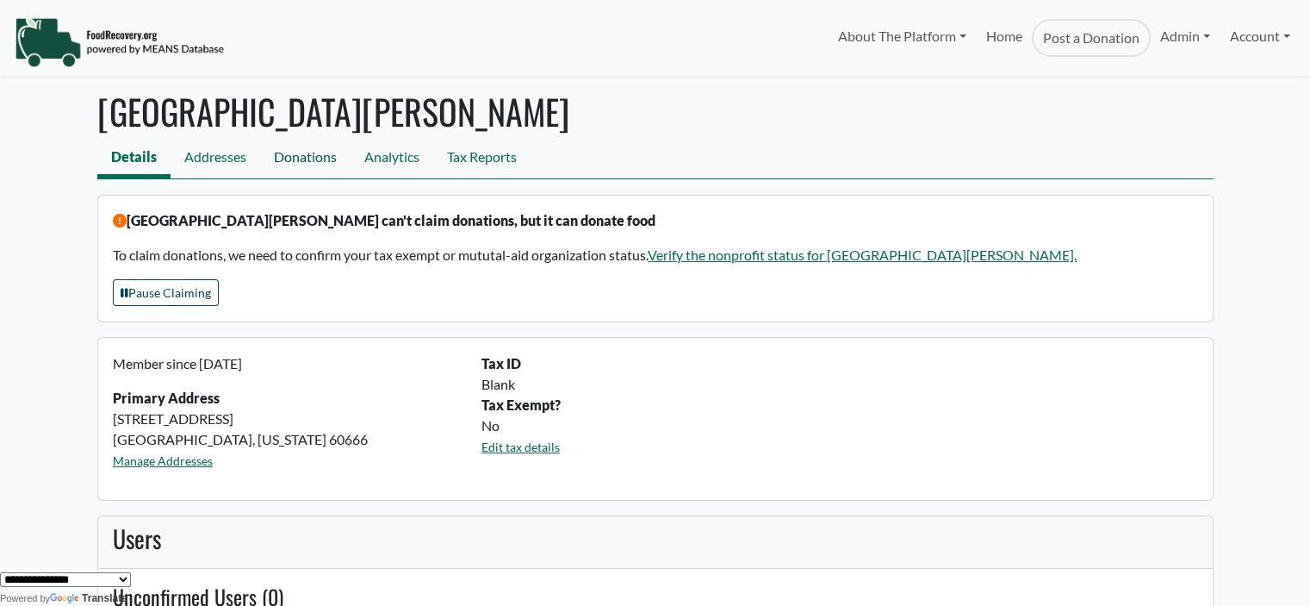
click at [298, 160] on link "Donations" at bounding box center [305, 159] width 90 height 39
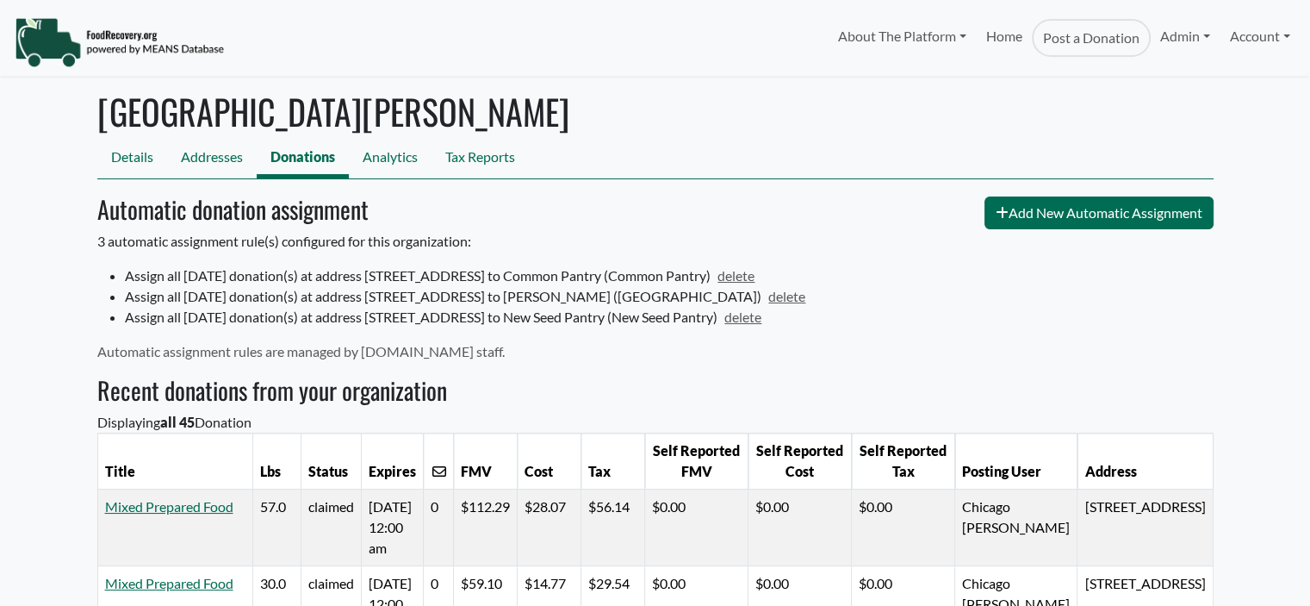
select select "Language Translate Widget"
drag, startPoint x: 1306, startPoint y: 85, endPoint x: 1306, endPoint y: 99, distance: 13.8
click at [1306, 99] on body "About The Platform How It Works FAQs Documentation Home Post a Donation Admin O…" at bounding box center [655, 303] width 1310 height 606
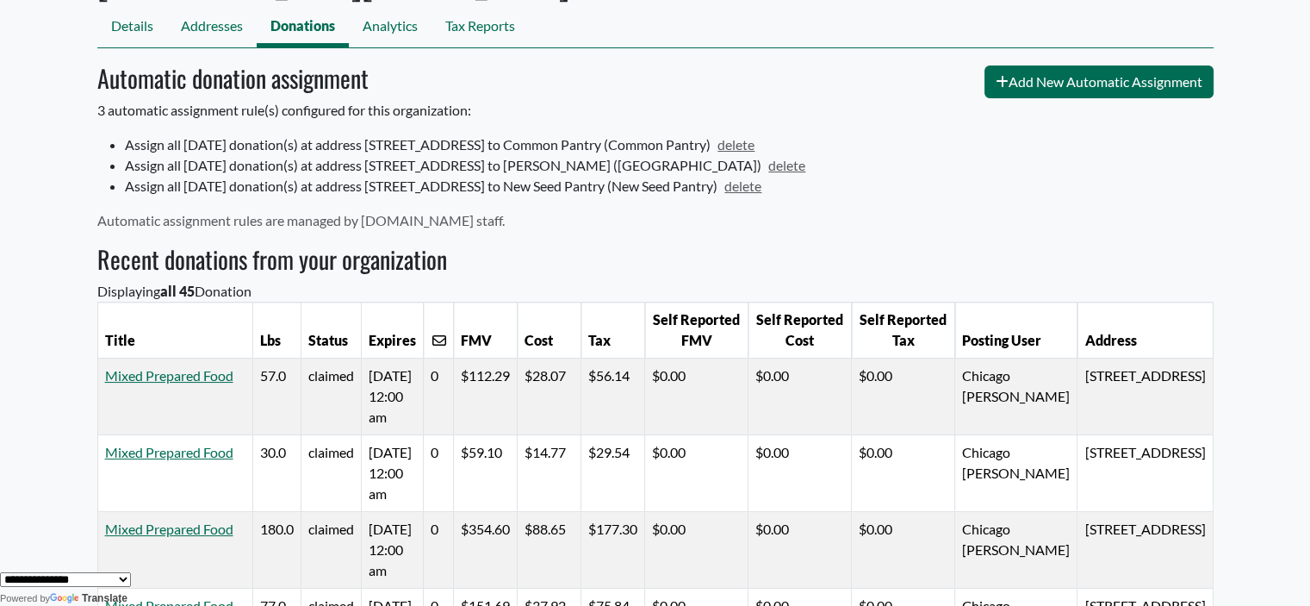
scroll to position [147, 0]
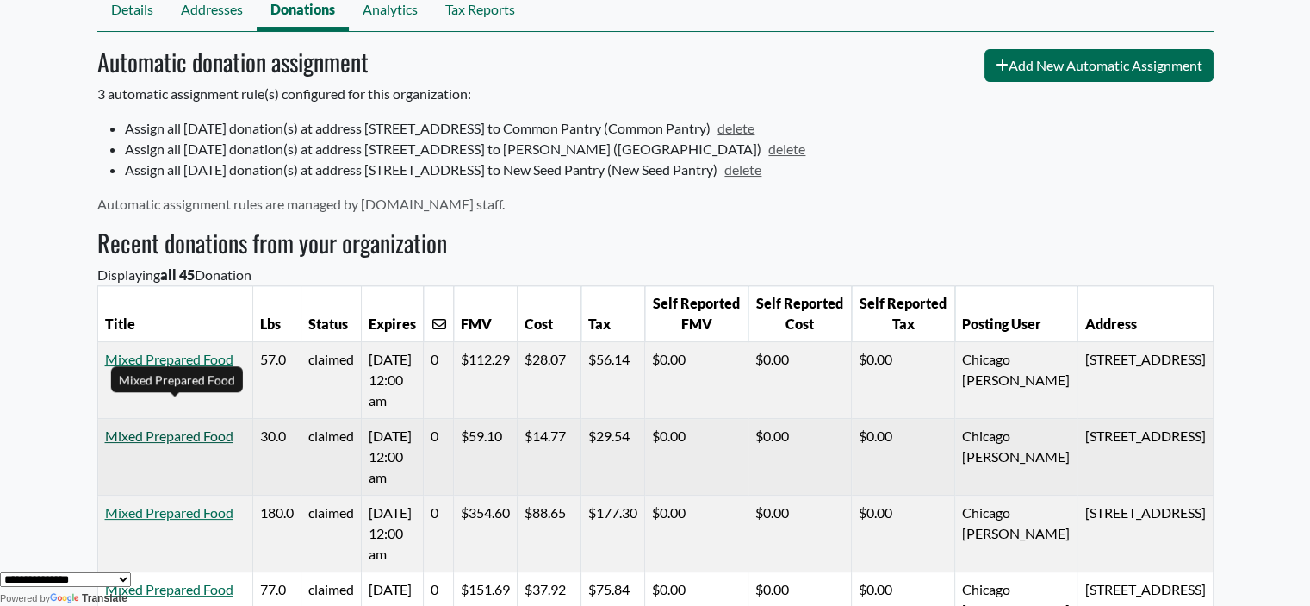
click at [145, 427] on link "Mixed Prepared Food" at bounding box center [169, 435] width 128 height 16
click at [140, 427] on link "Mixed Prepared Food" at bounding box center [169, 435] width 128 height 16
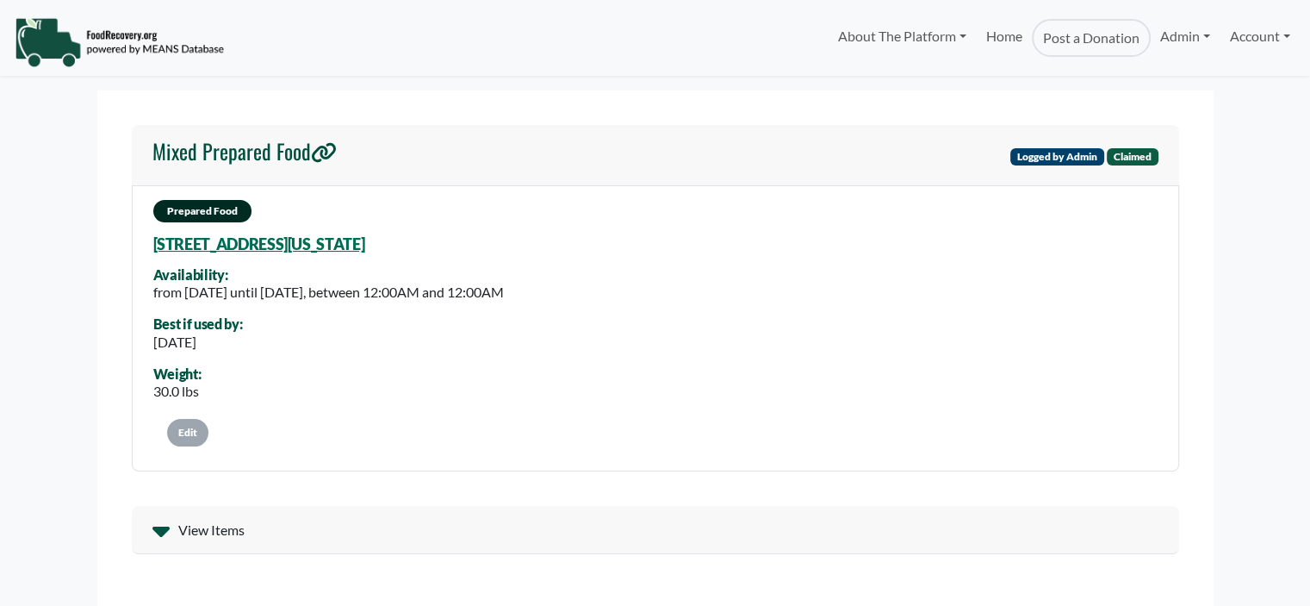
select select "Language Translate Widget"
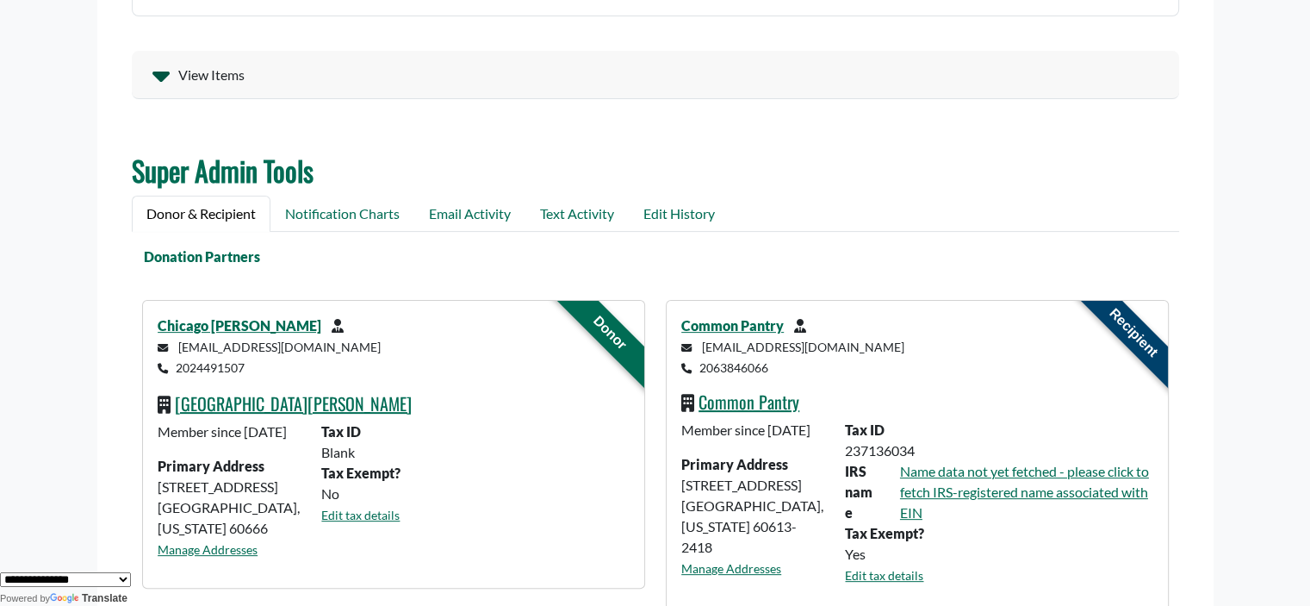
scroll to position [459, 0]
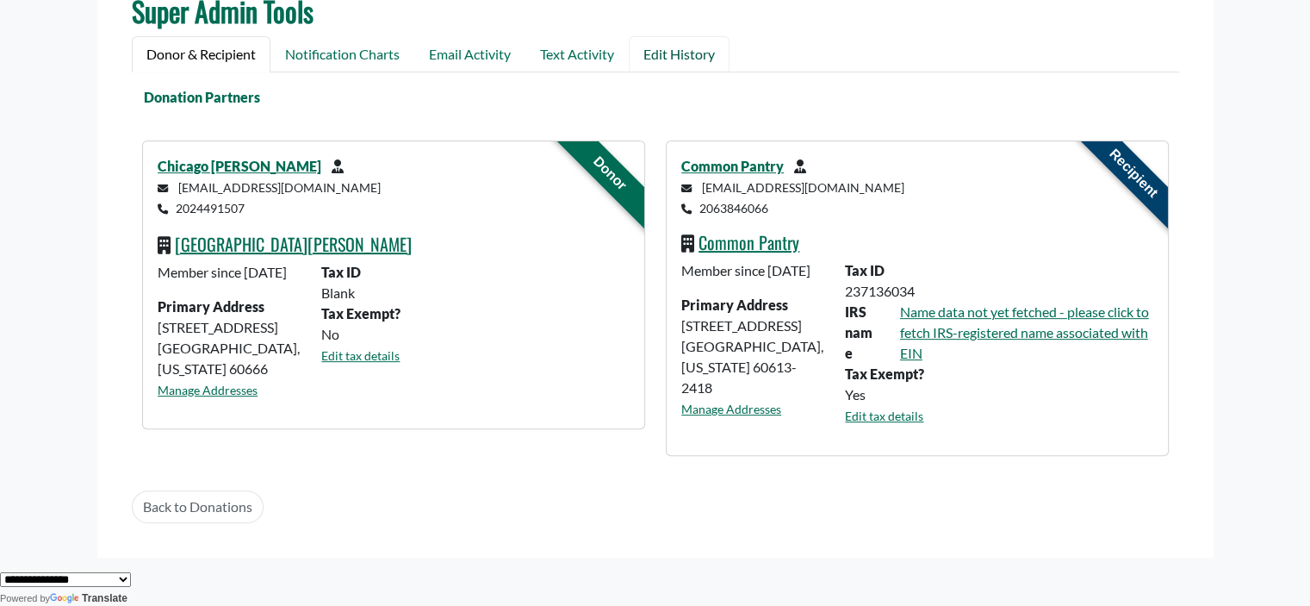
click at [658, 45] on link "Edit History" at bounding box center [679, 54] width 101 height 36
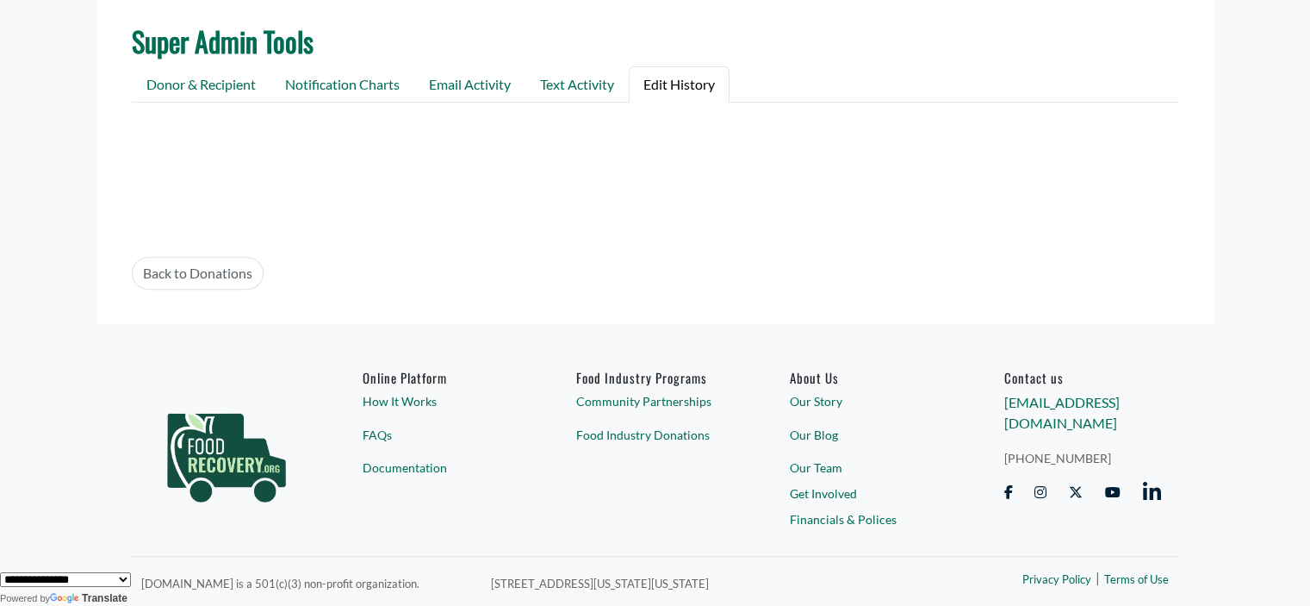
scroll to position [581, 0]
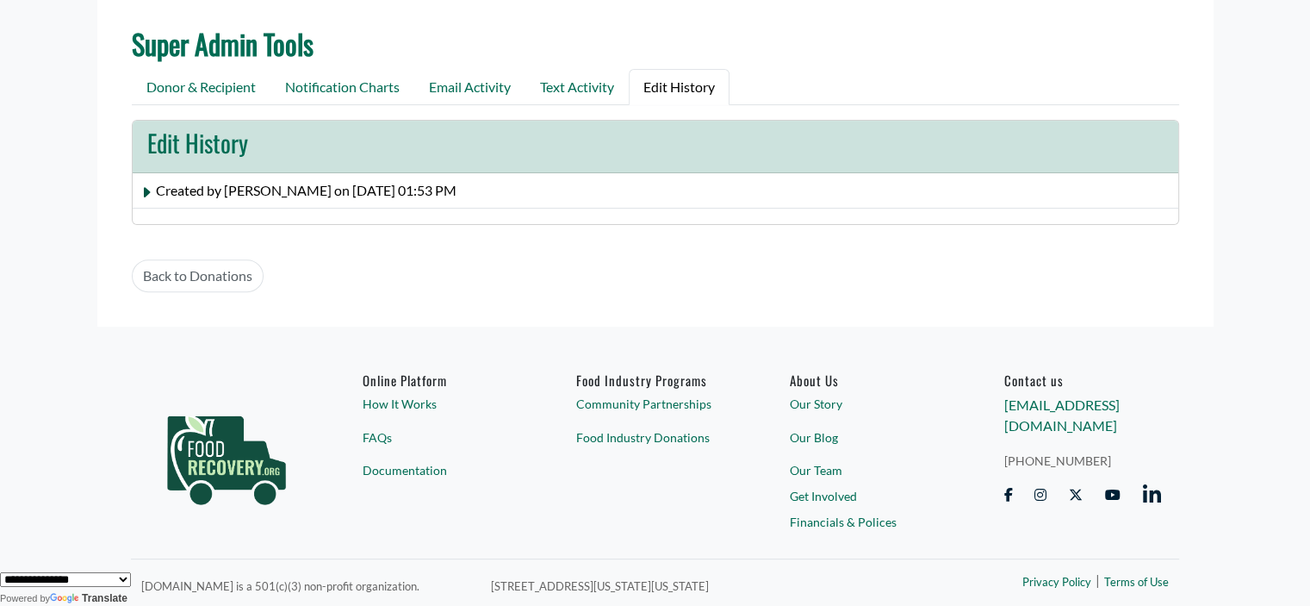
click at [143, 185] on icon at bounding box center [147, 192] width 14 height 14
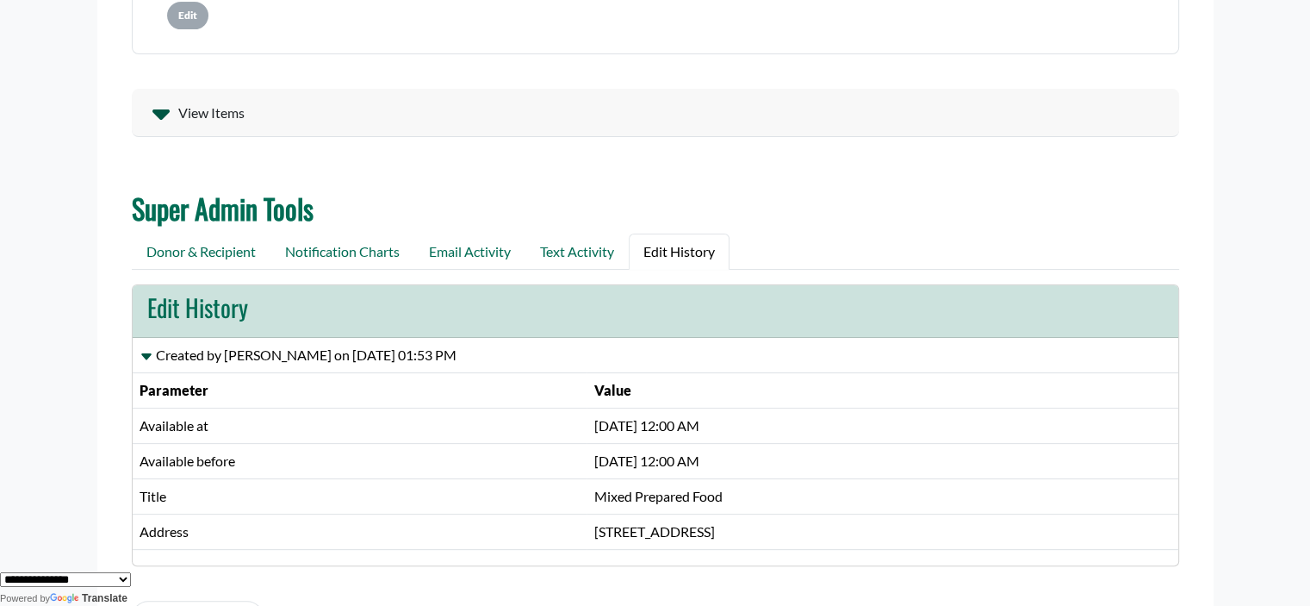
scroll to position [410, 0]
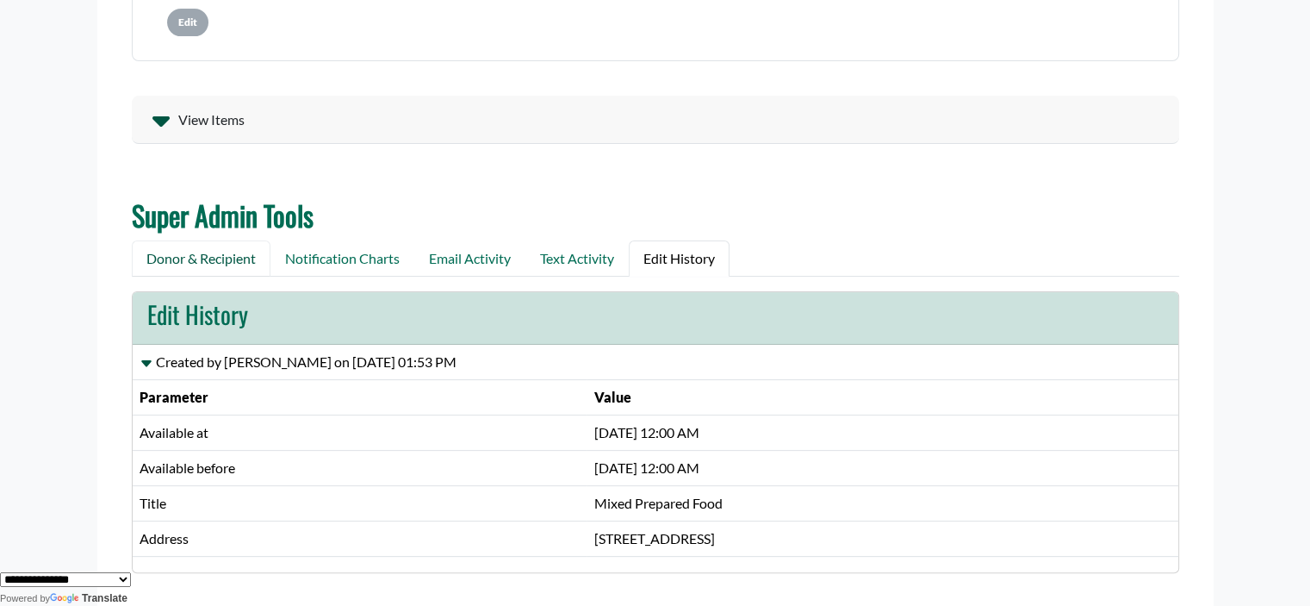
click at [176, 258] on link "Donor & Recipient" at bounding box center [201, 258] width 139 height 36
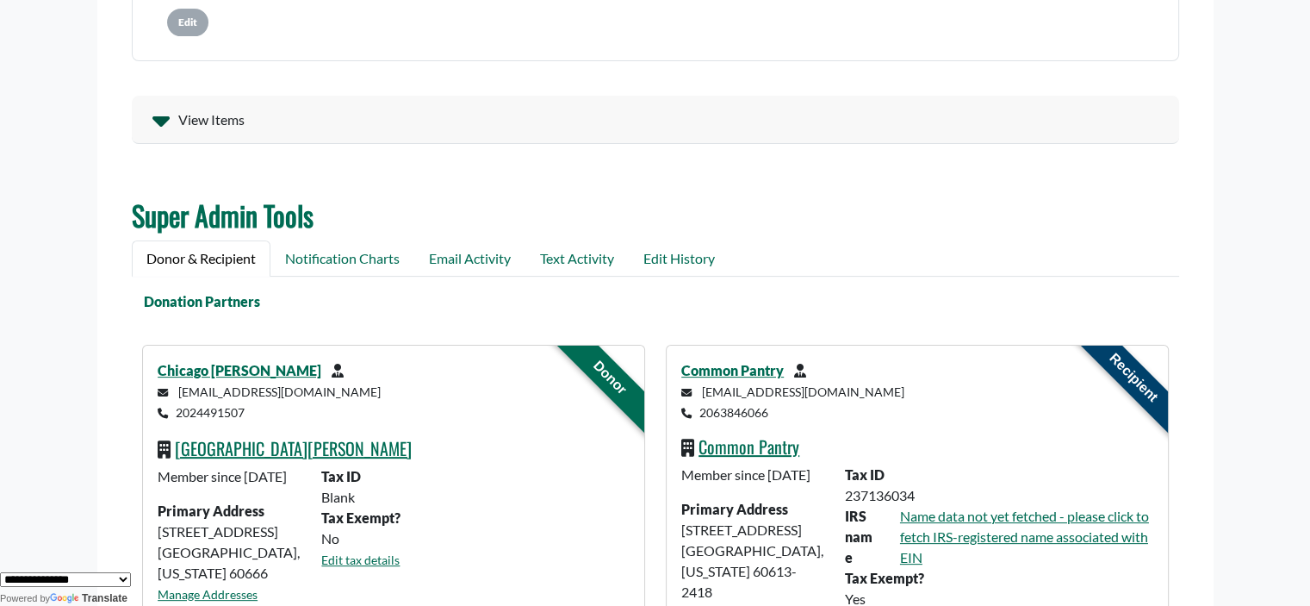
scroll to position [0, 0]
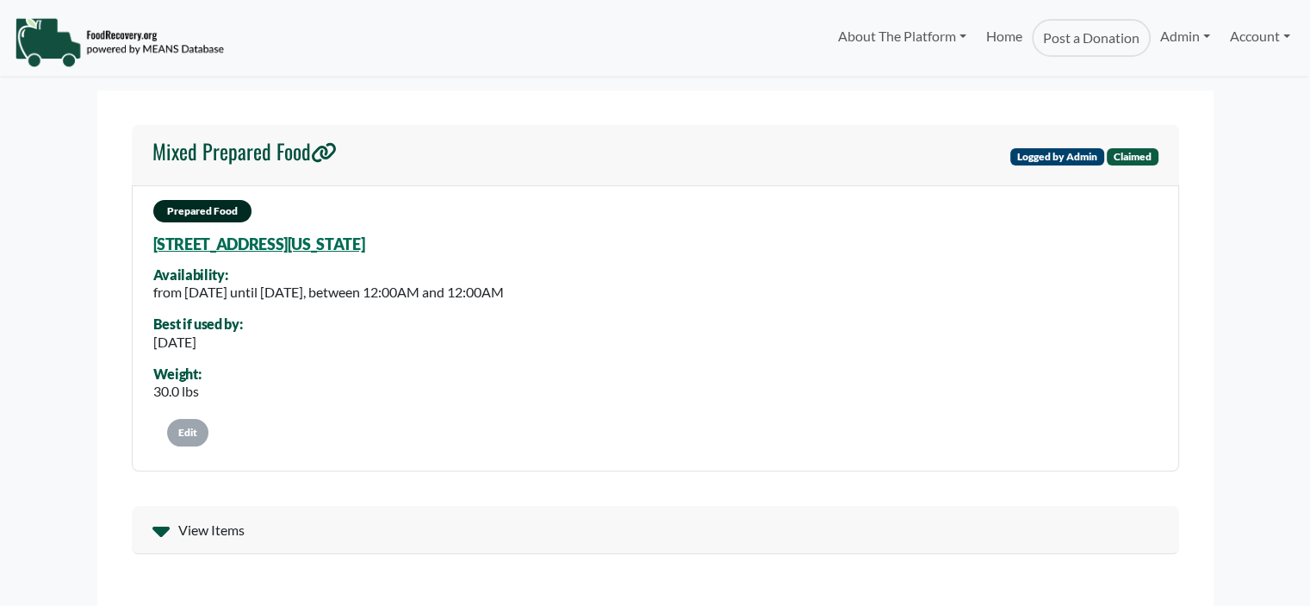
select select "Language Translate Widget"
